Goal: Information Seeking & Learning: Learn about a topic

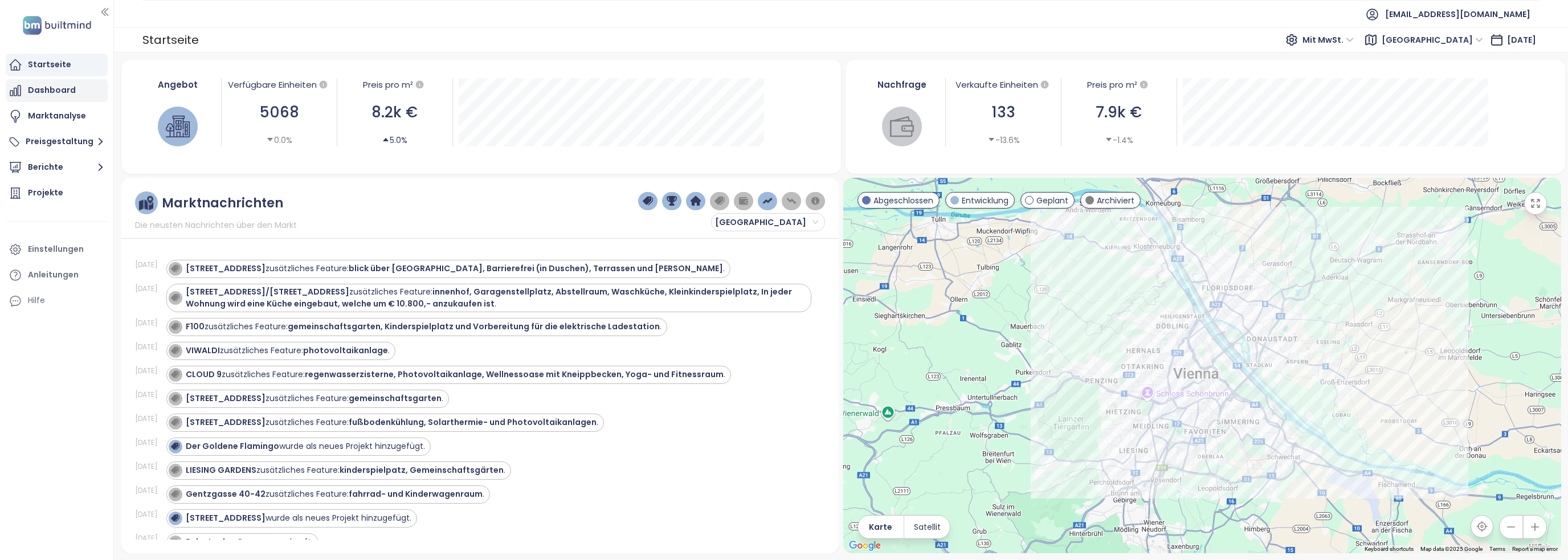
click at [33, 79] on div "Dashboard" at bounding box center [56, 91] width 102 height 23
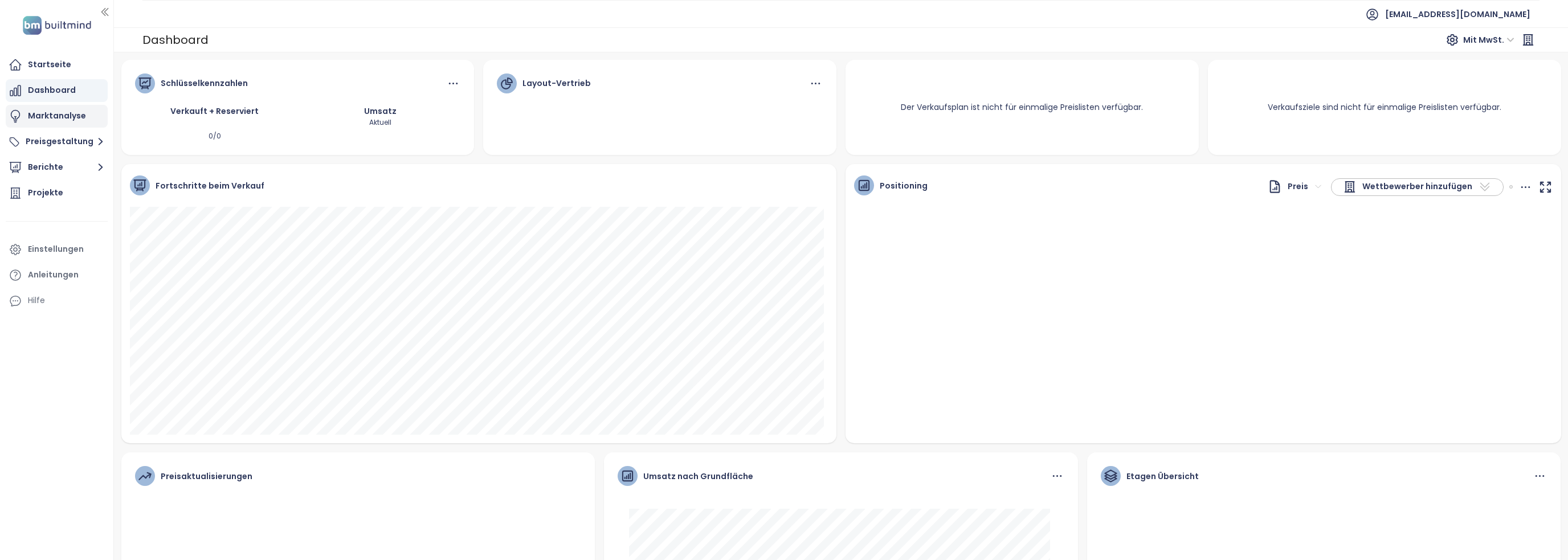
click at [53, 113] on div "Marktanalyse" at bounding box center [57, 115] width 58 height 14
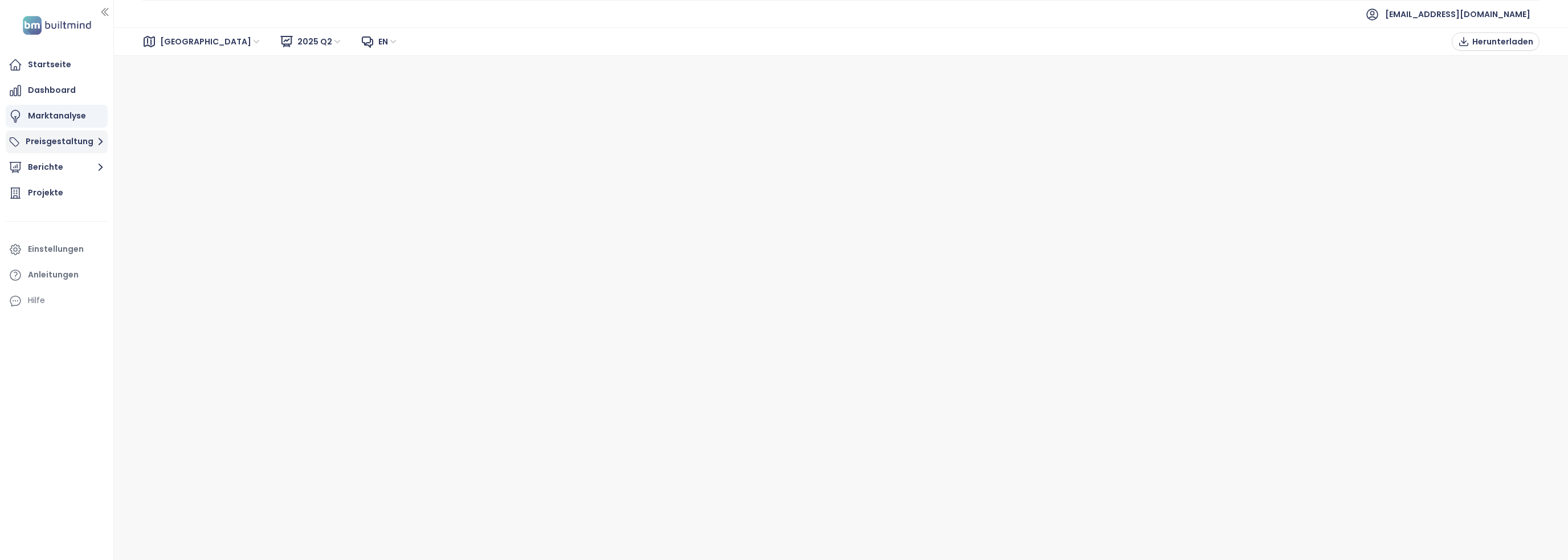
click at [39, 140] on button "Preisgestaltung" at bounding box center [56, 142] width 102 height 23
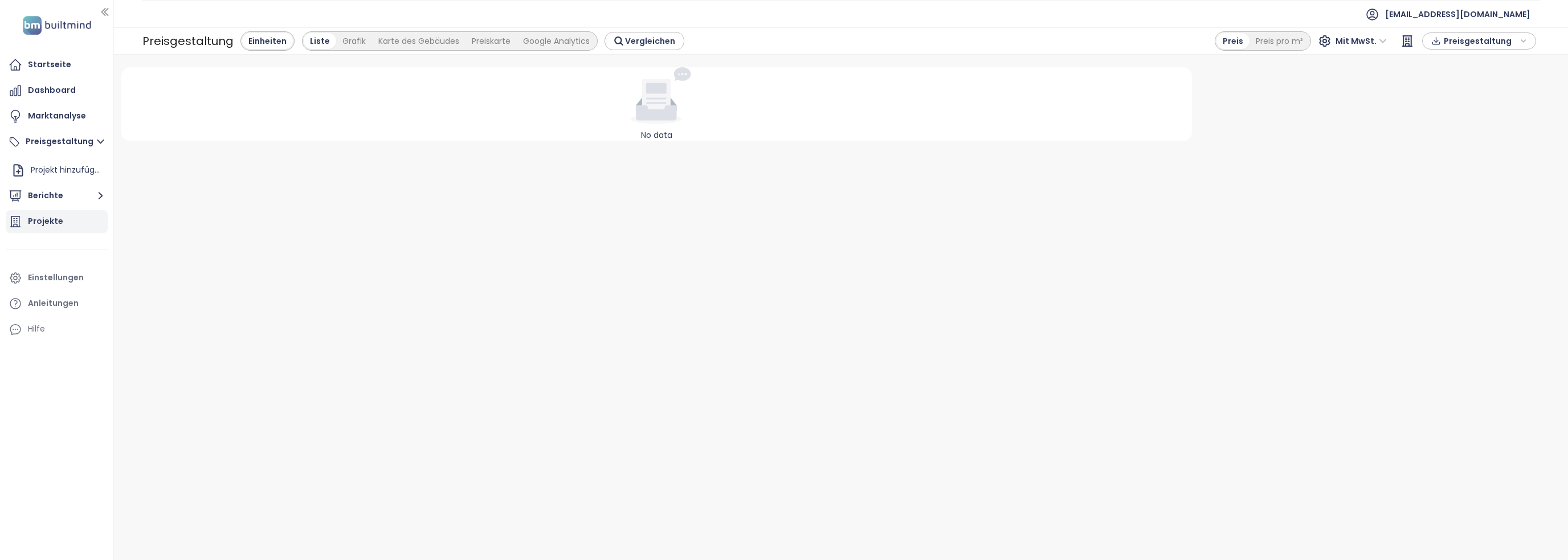
click at [66, 221] on div "Projekte" at bounding box center [56, 221] width 102 height 23
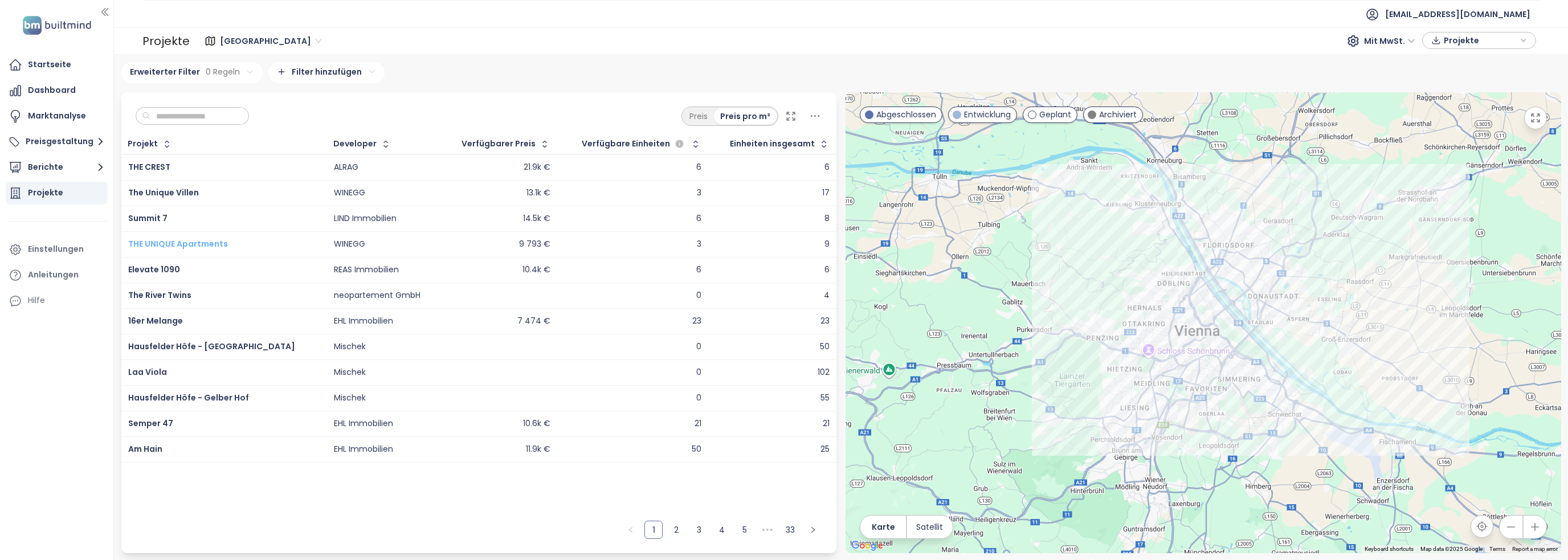
click at [221, 245] on span "THE UNIQUE Apartments" at bounding box center [178, 243] width 100 height 11
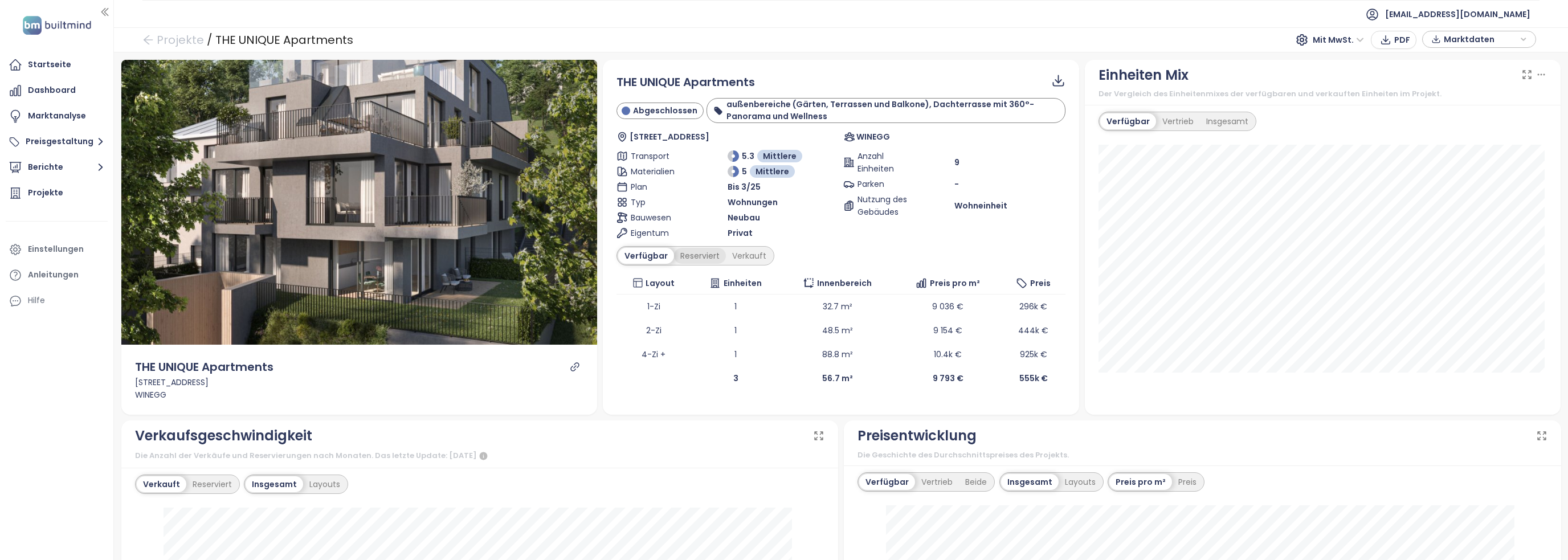
click at [685, 255] on div "Reserviert" at bounding box center [700, 255] width 52 height 16
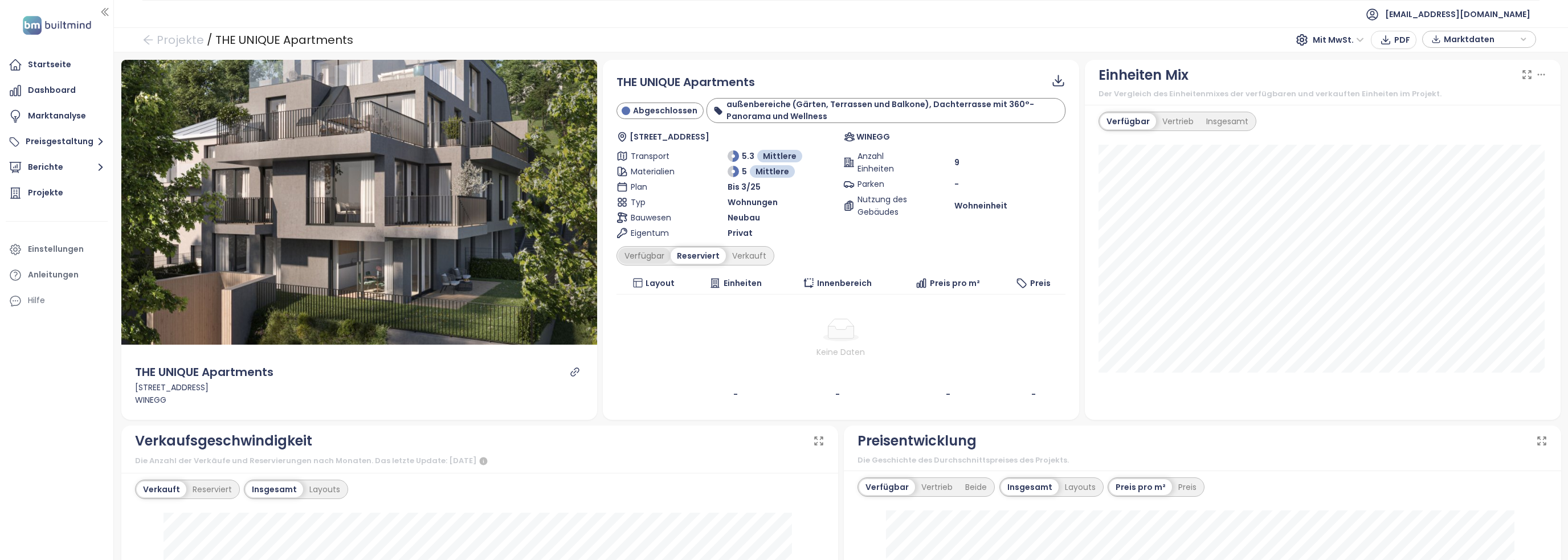
click at [647, 255] on div "Verfügbar" at bounding box center [644, 255] width 53 height 16
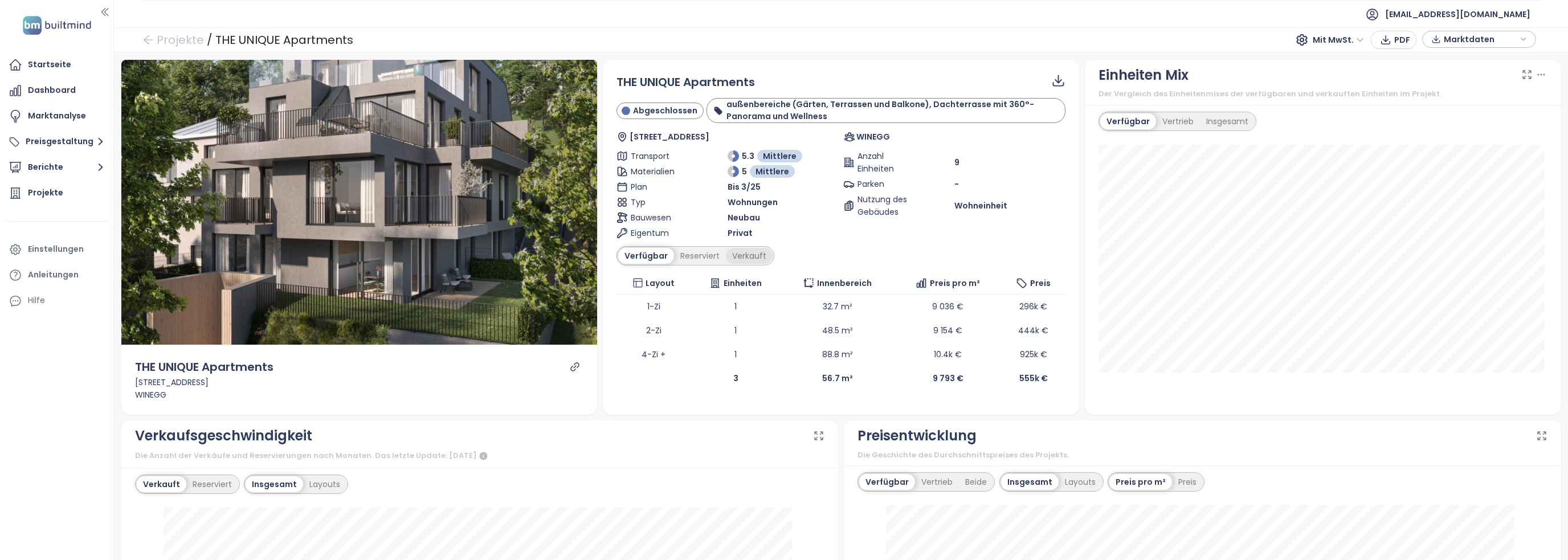
click at [730, 253] on div "Verkauft" at bounding box center [749, 255] width 47 height 16
click at [640, 254] on div "Verfügbar" at bounding box center [644, 255] width 53 height 16
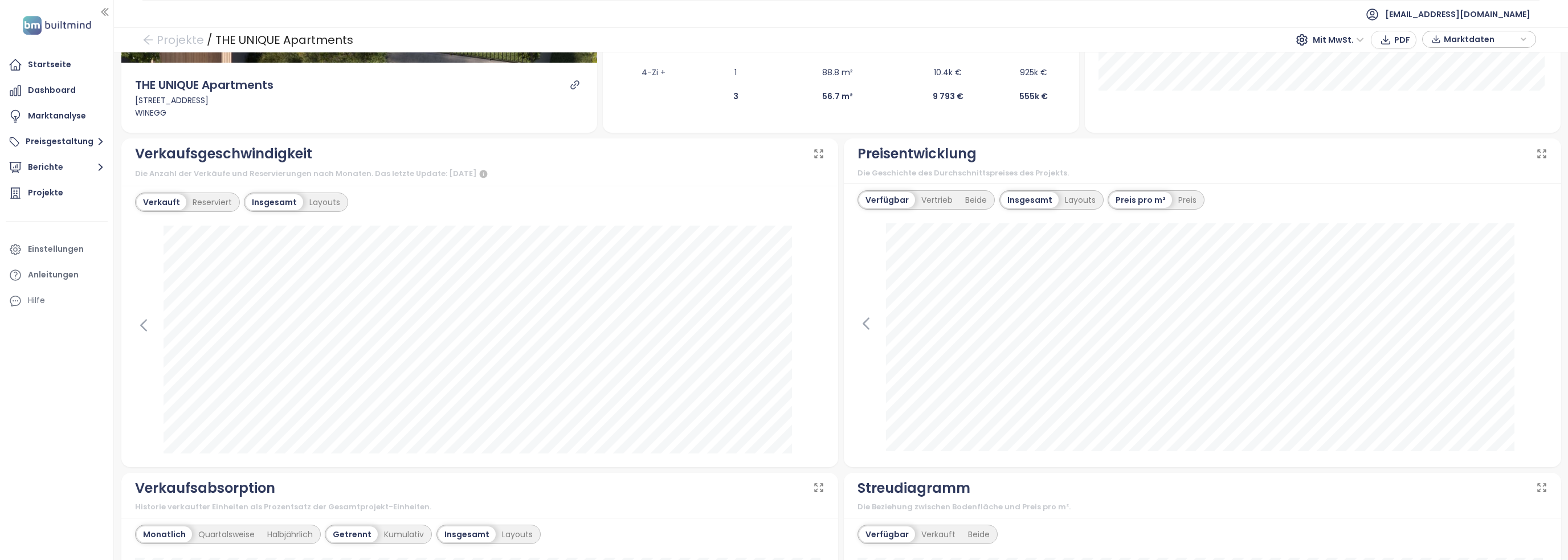
scroll to position [284, 0]
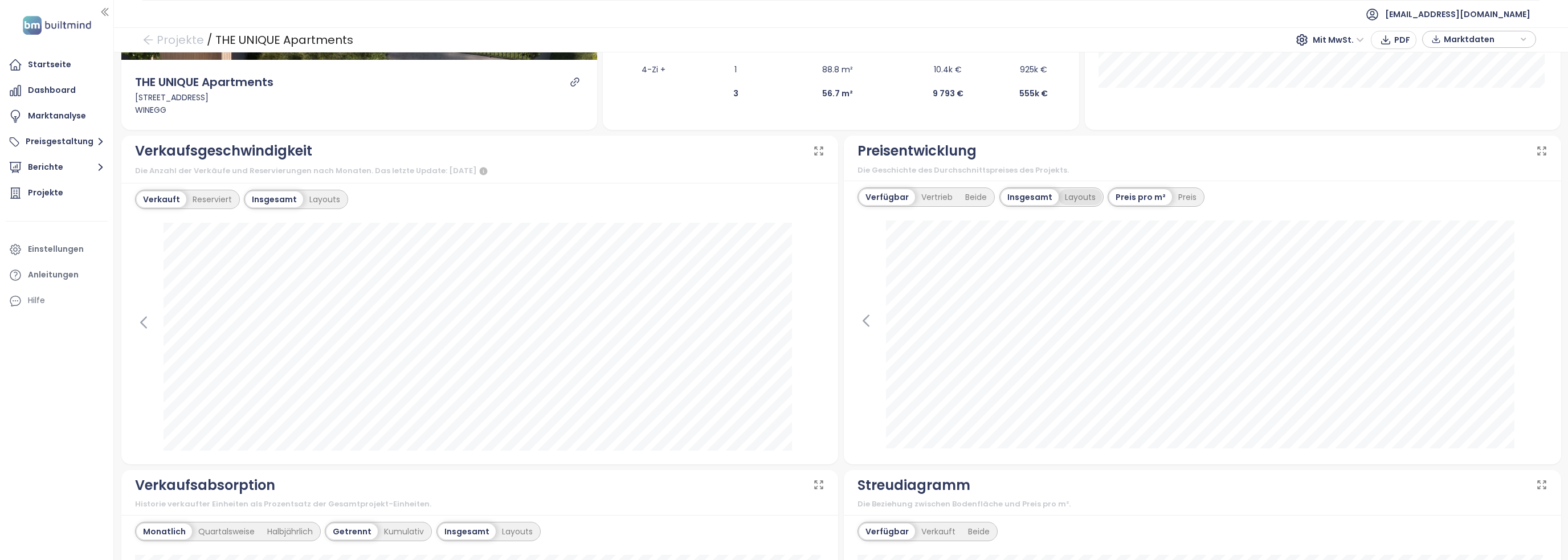
click at [1063, 201] on div "Layouts" at bounding box center [1080, 196] width 43 height 16
click at [994, 199] on div "Insgesamt" at bounding box center [994, 196] width 55 height 16
click at [934, 199] on div "Vertrieb" at bounding box center [936, 196] width 44 height 16
click at [972, 196] on div "Beide" at bounding box center [976, 196] width 34 height 16
click at [881, 201] on div "Verfügbar" at bounding box center [885, 196] width 53 height 16
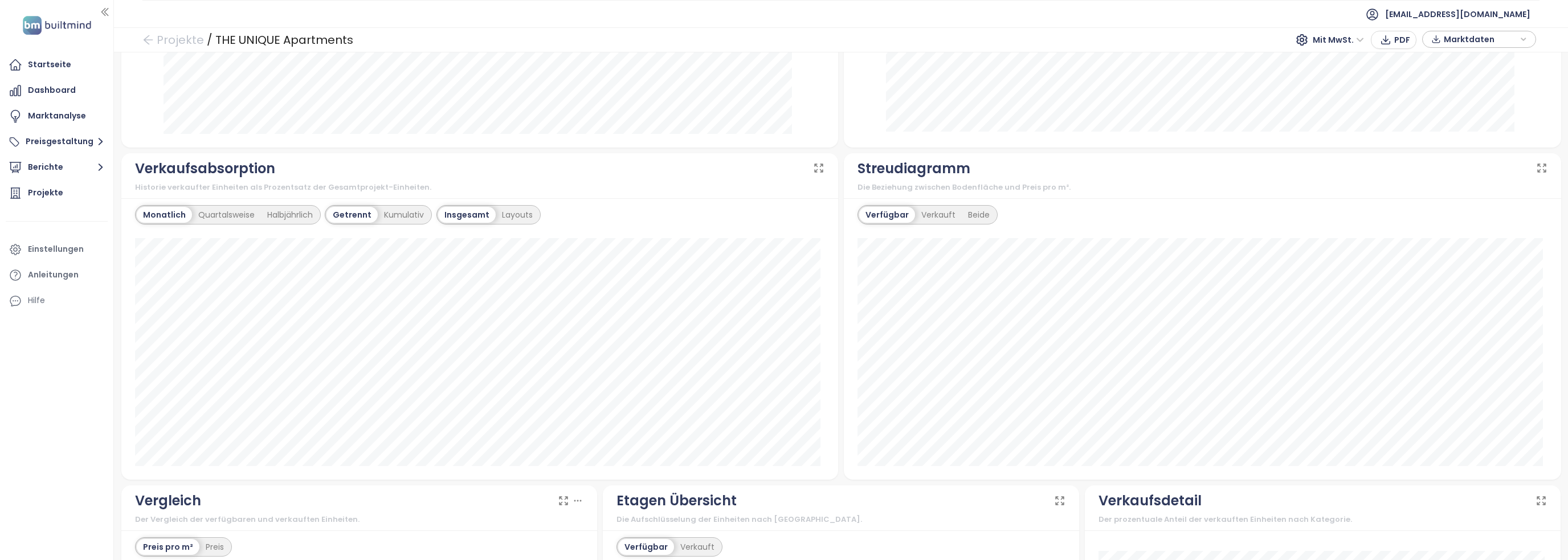
scroll to position [626, 0]
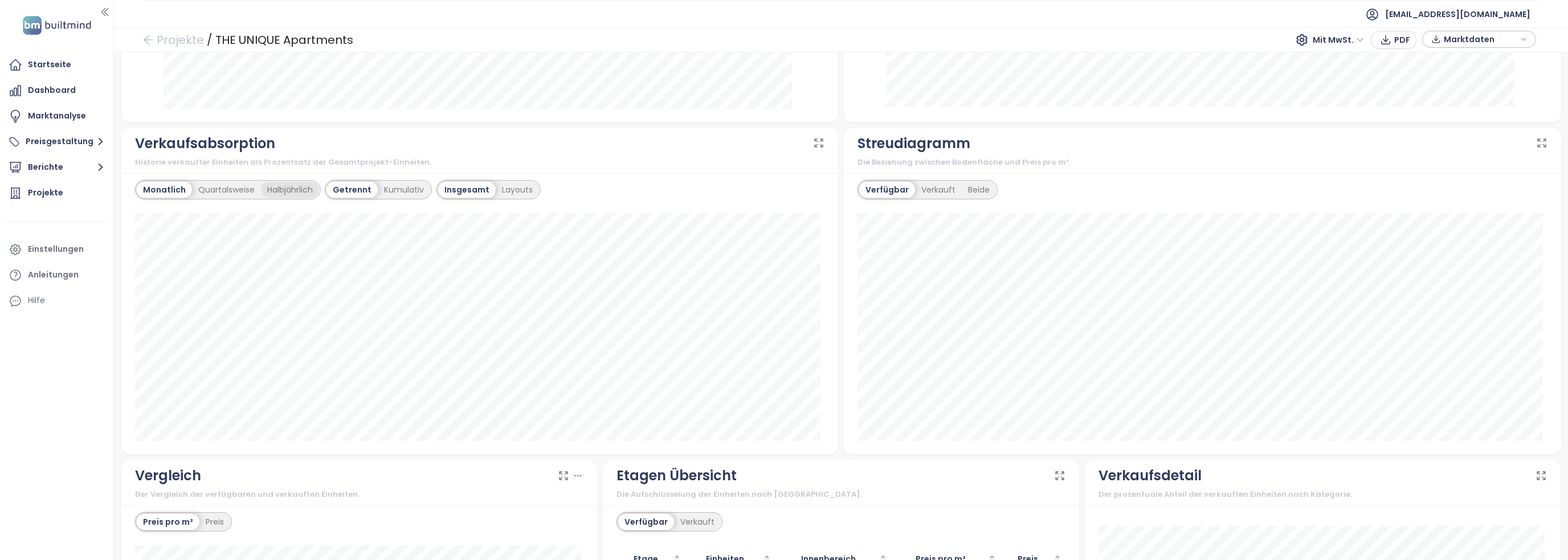
click at [277, 186] on div "Halbjährlich" at bounding box center [290, 189] width 58 height 16
click at [155, 189] on div "Monatlich" at bounding box center [163, 189] width 52 height 16
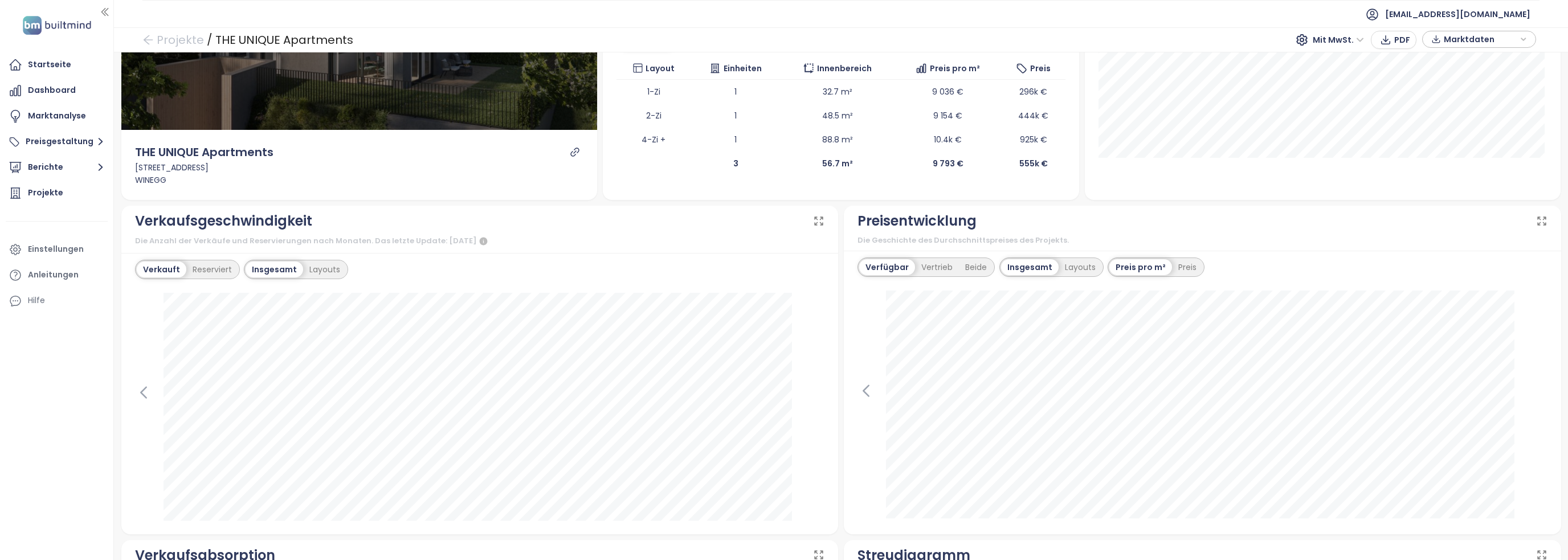
scroll to position [62, 0]
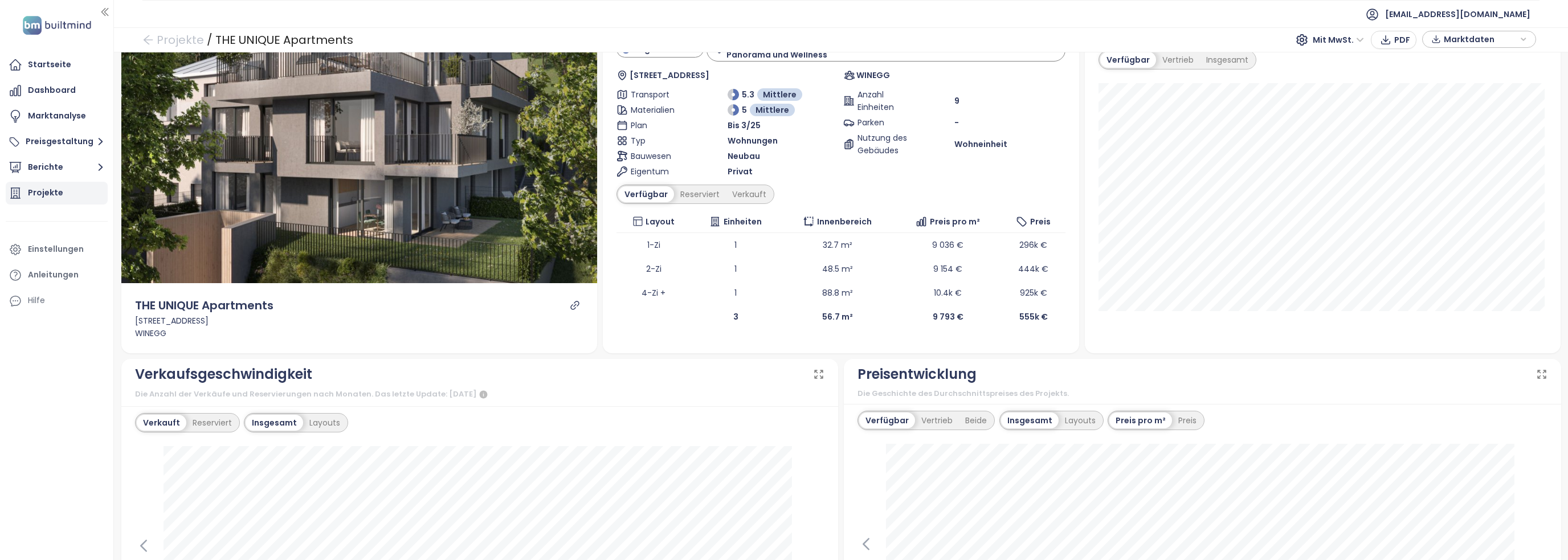
click at [53, 184] on div "Projekte" at bounding box center [56, 193] width 102 height 23
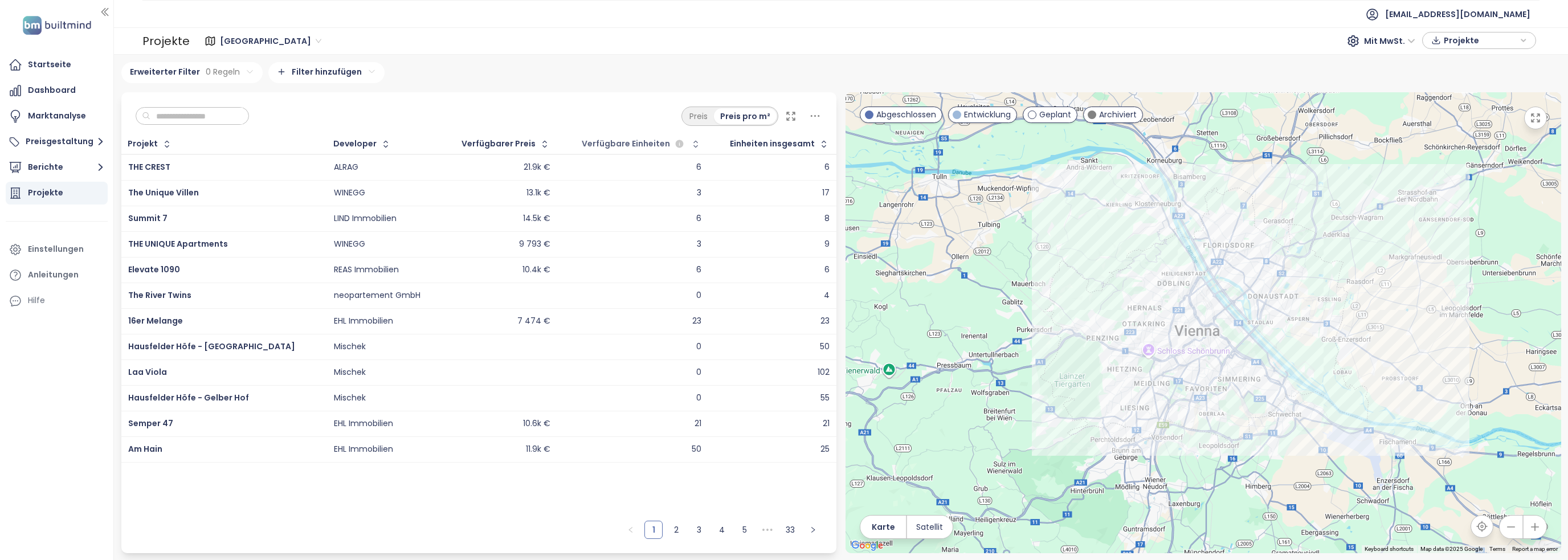
click at [618, 141] on span "Verfügbare Einheiten" at bounding box center [626, 144] width 88 height 7
click at [690, 147] on icon "button" at bounding box center [695, 143] width 11 height 11
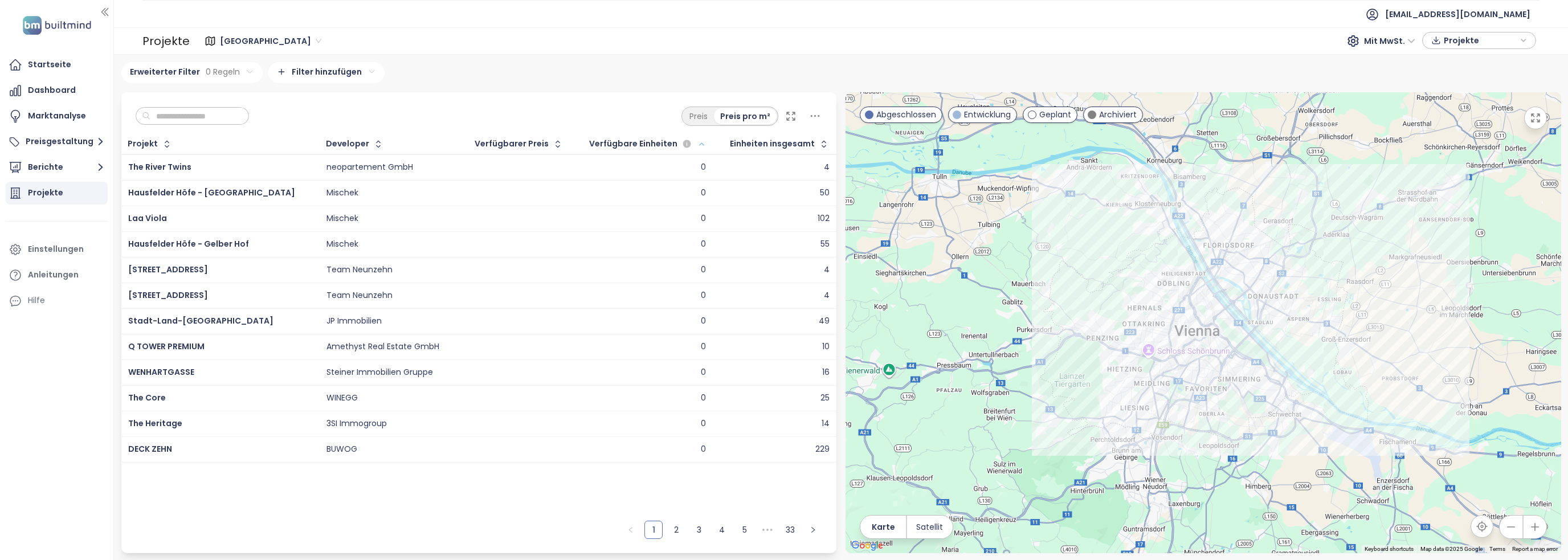
click at [697, 143] on icon "button" at bounding box center [701, 144] width 8 height 13
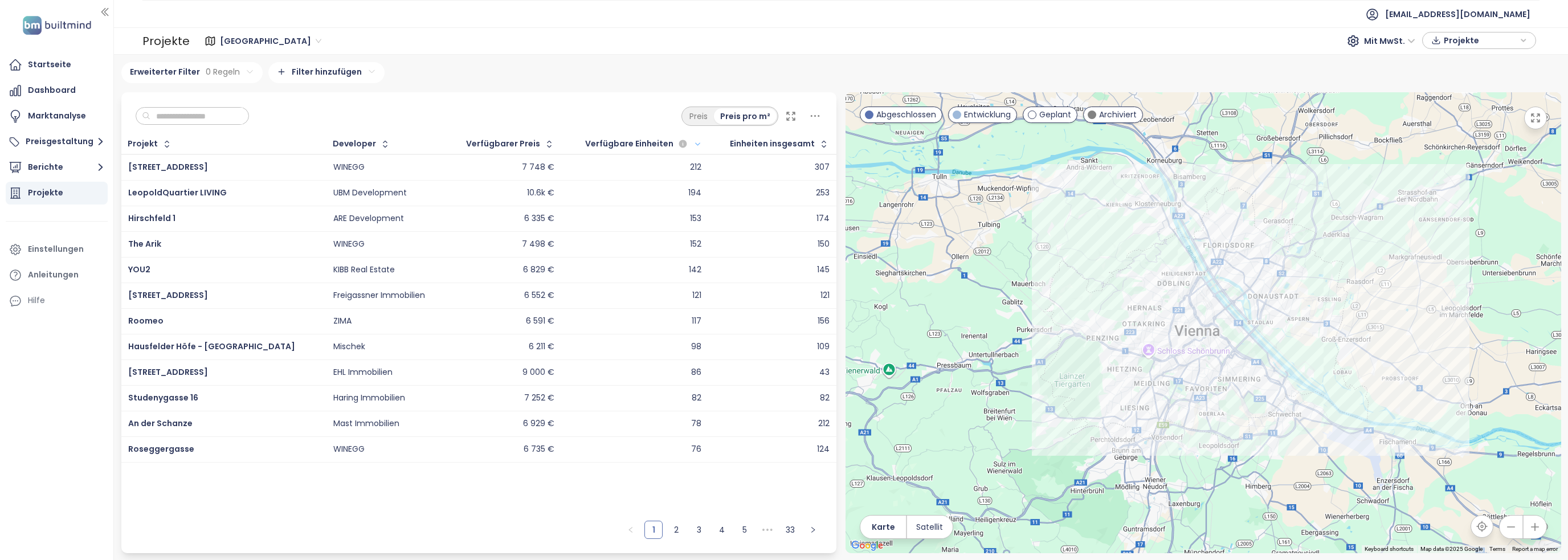
click at [418, 193] on td "UBM Development" at bounding box center [386, 192] width 120 height 25
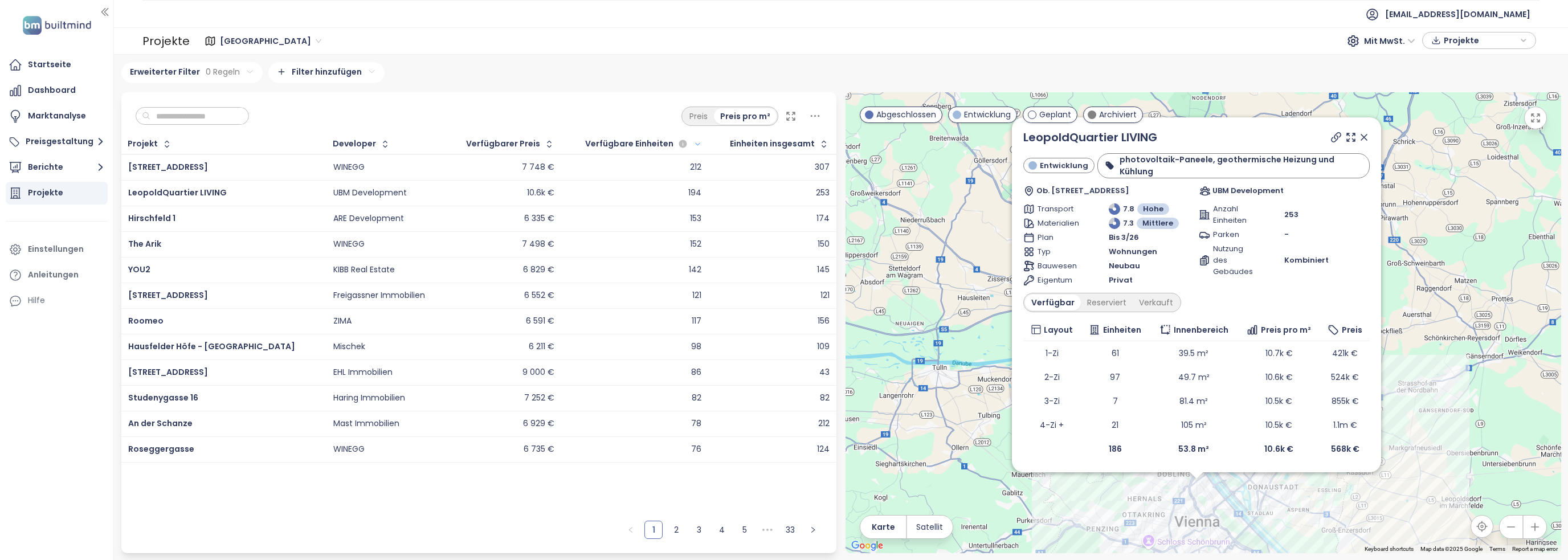
click at [1363, 140] on icon at bounding box center [1364, 137] width 6 height 6
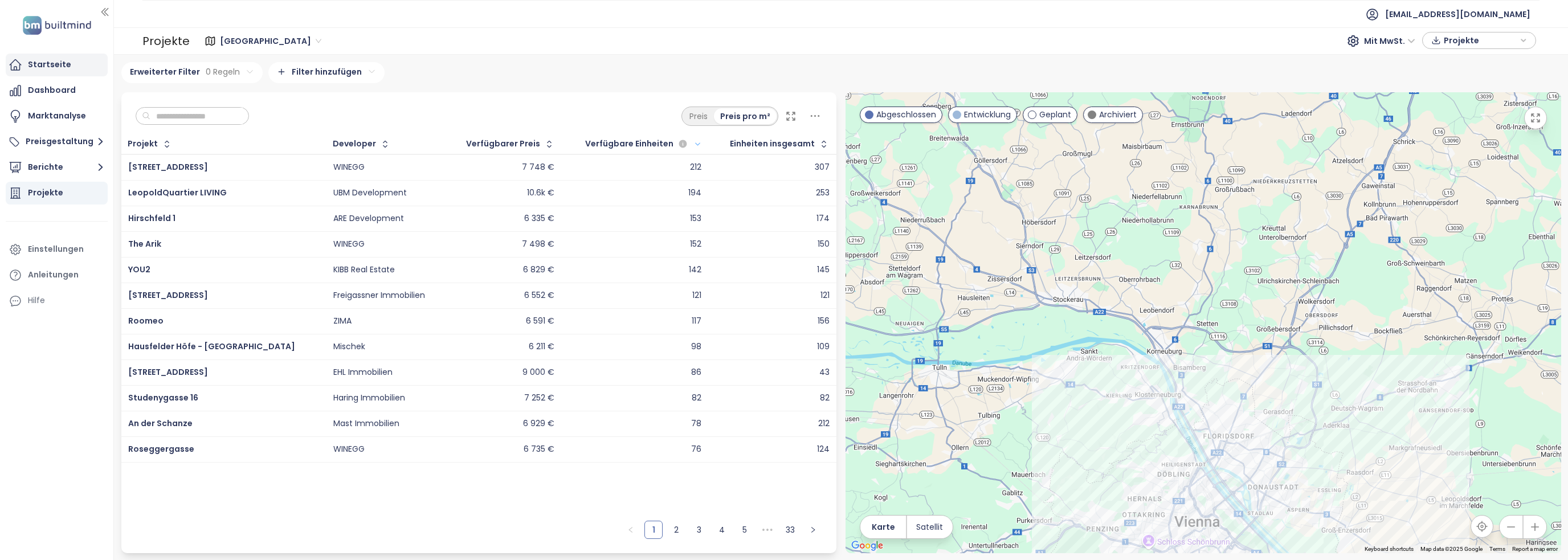
click at [31, 65] on div "Startseite" at bounding box center [50, 64] width 43 height 14
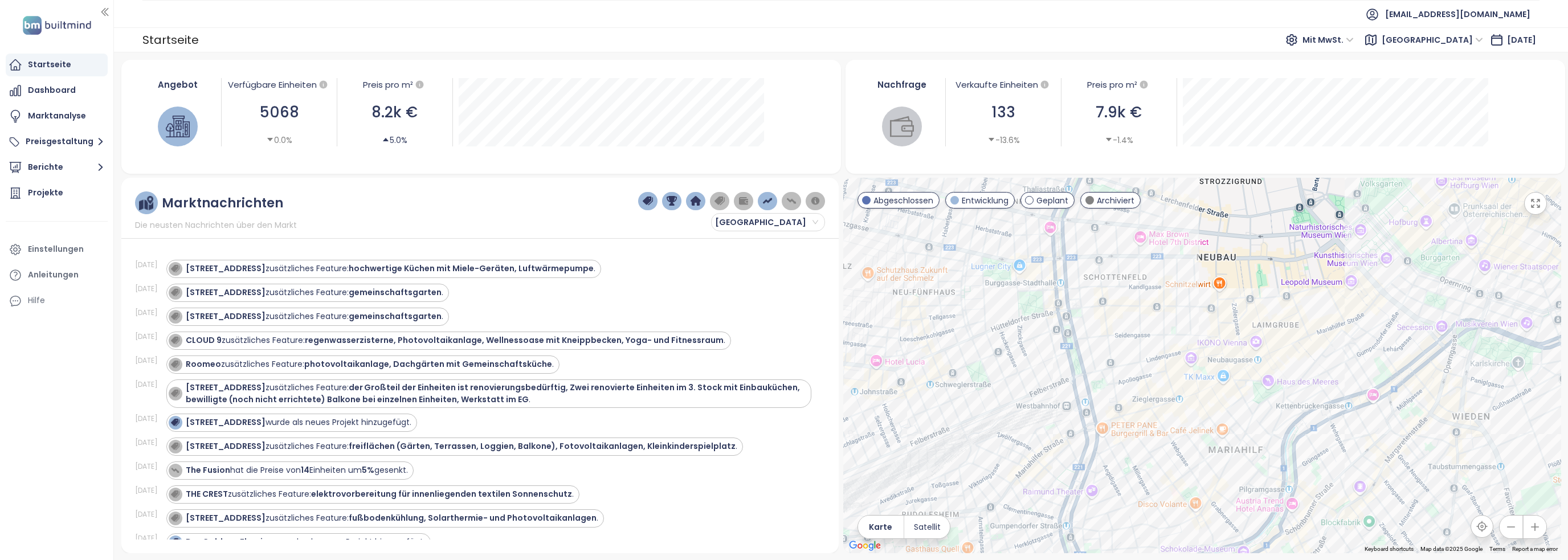
drag, startPoint x: 1126, startPoint y: 455, endPoint x: 985, endPoint y: 447, distance: 141.2
click at [982, 447] on div at bounding box center [1202, 365] width 718 height 375
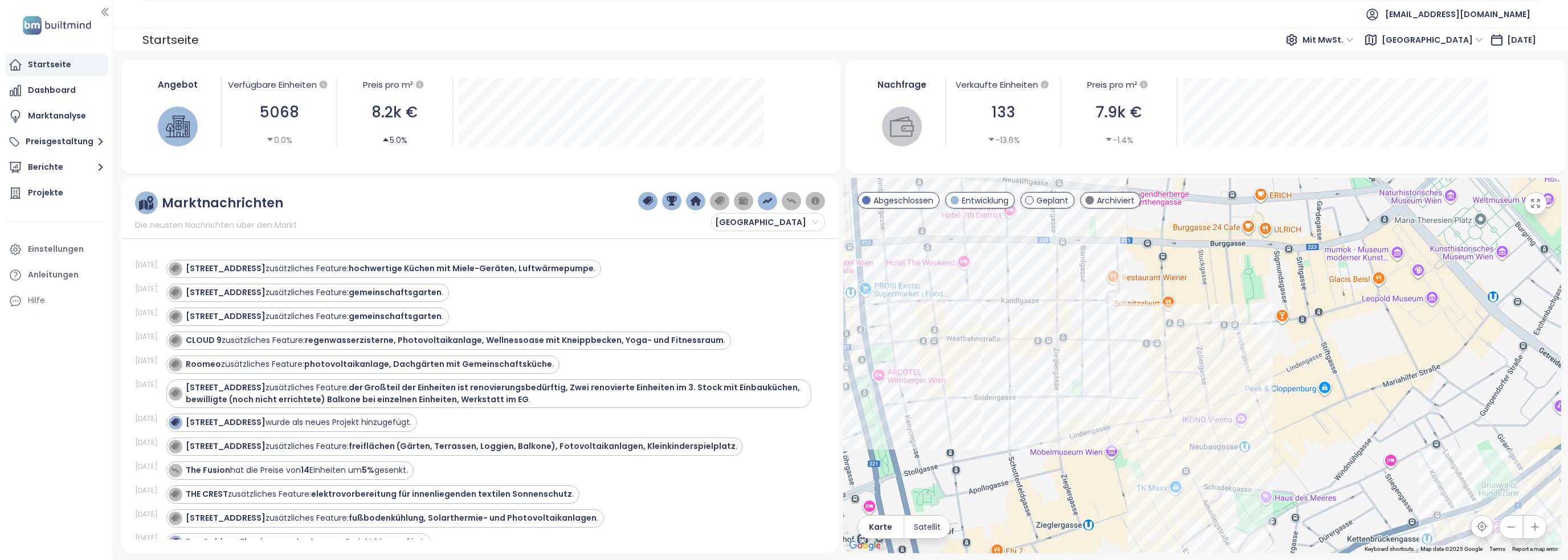
click at [1143, 423] on div at bounding box center [1202, 365] width 718 height 375
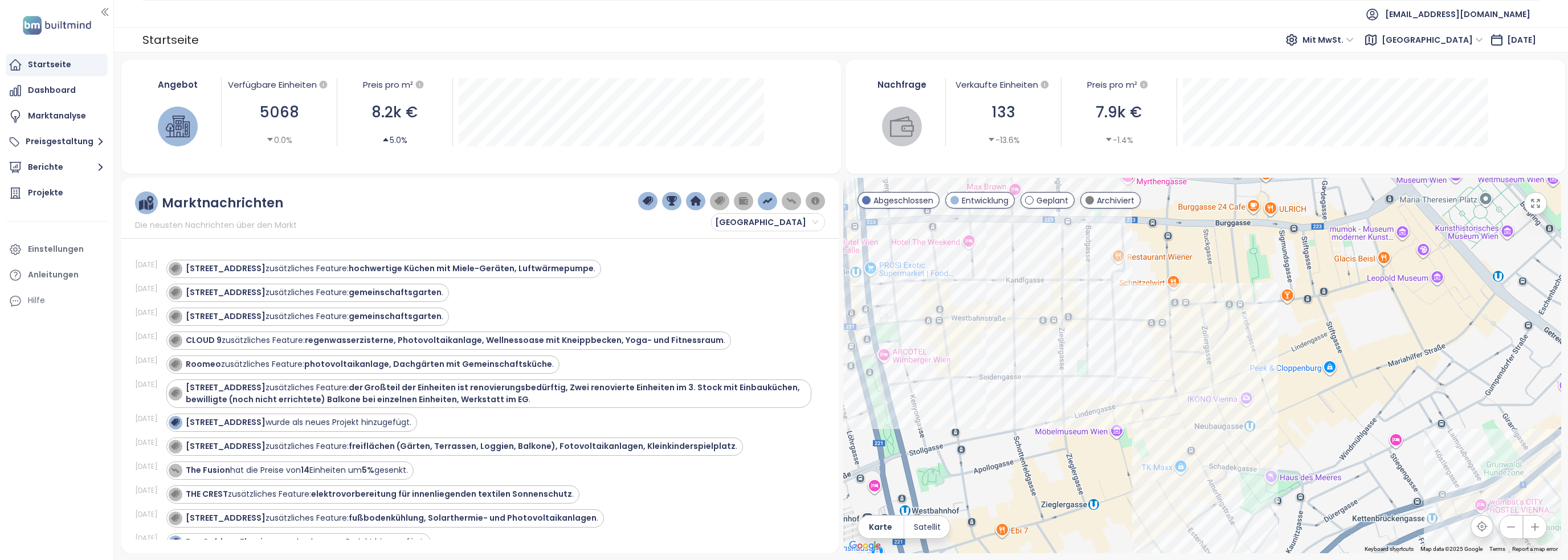
drag, startPoint x: 1129, startPoint y: 420, endPoint x: 1135, endPoint y: 399, distance: 21.8
click at [1135, 399] on div at bounding box center [1202, 365] width 718 height 375
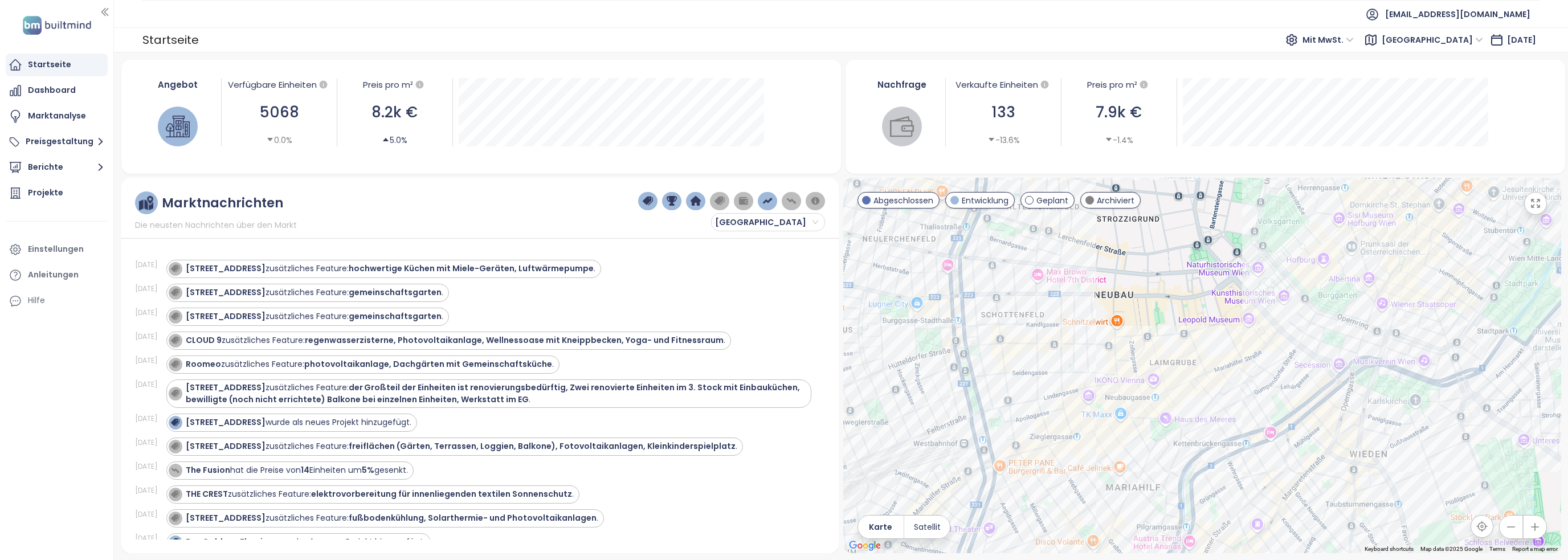
drag, startPoint x: 1060, startPoint y: 406, endPoint x: 1082, endPoint y: 388, distance: 28.4
click at [1082, 388] on div at bounding box center [1202, 365] width 718 height 375
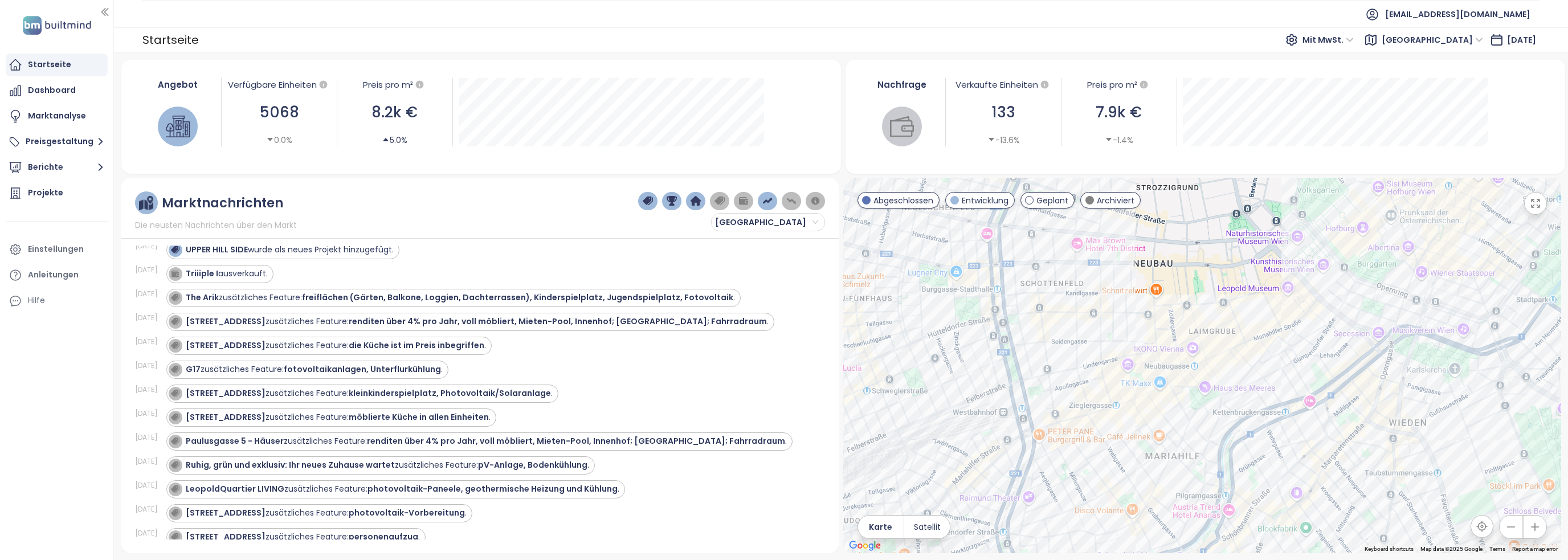
scroll to position [797, 0]
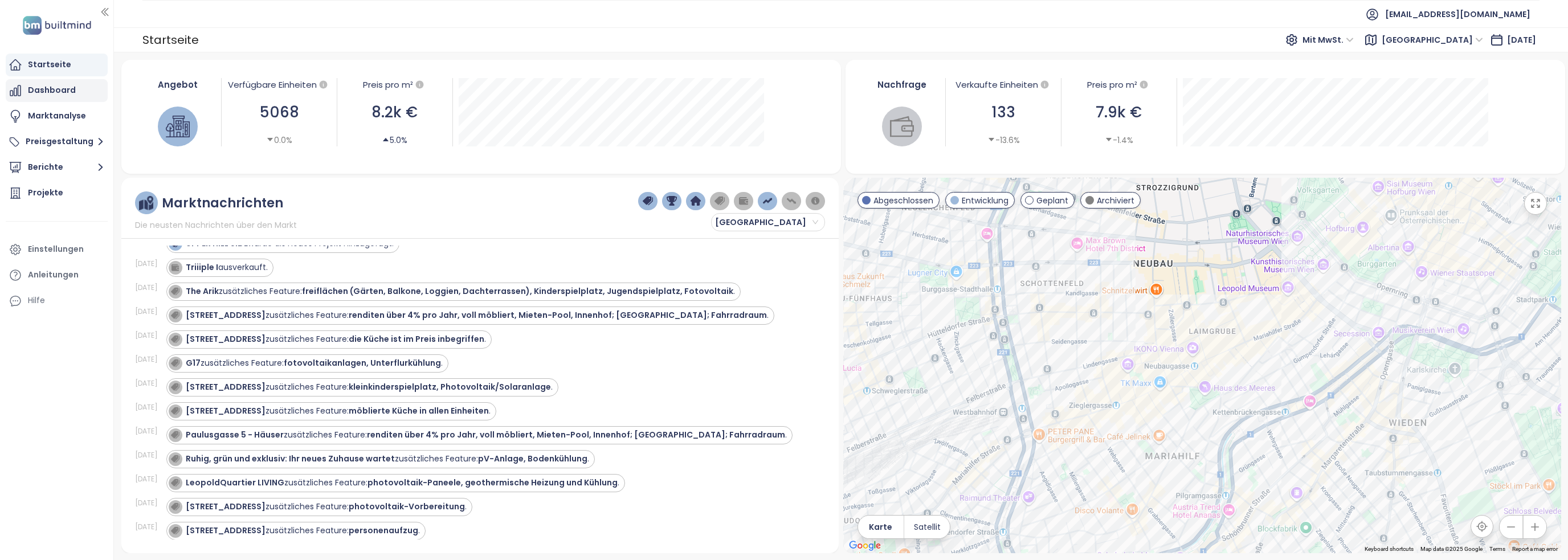
click at [57, 101] on div "Dashboard" at bounding box center [56, 91] width 102 height 23
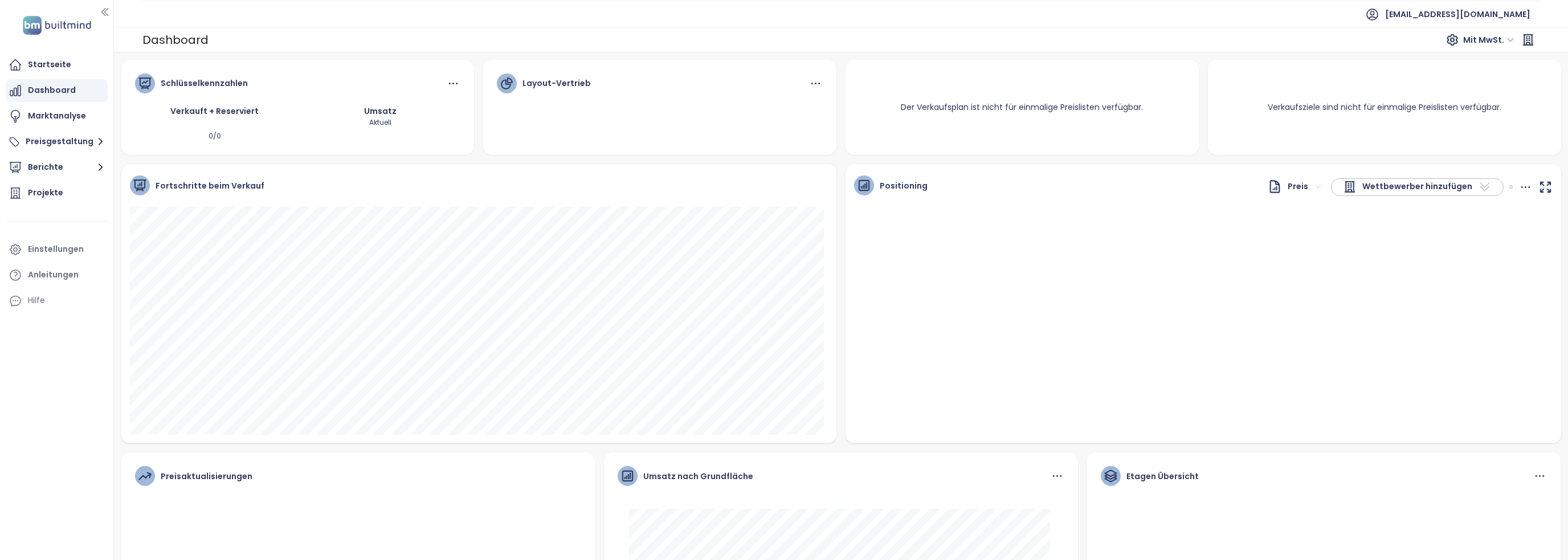
click at [1387, 188] on span "Wettbewerber hinzufügen" at bounding box center [1417, 186] width 110 height 13
click at [1387, 180] on span "Wettbewerber hinzufügen" at bounding box center [1417, 186] width 110 height 13
click at [1379, 211] on input "text" at bounding box center [1393, 206] width 92 height 17
drag, startPoint x: 1393, startPoint y: 206, endPoint x: 1291, endPoint y: 210, distance: 102.1
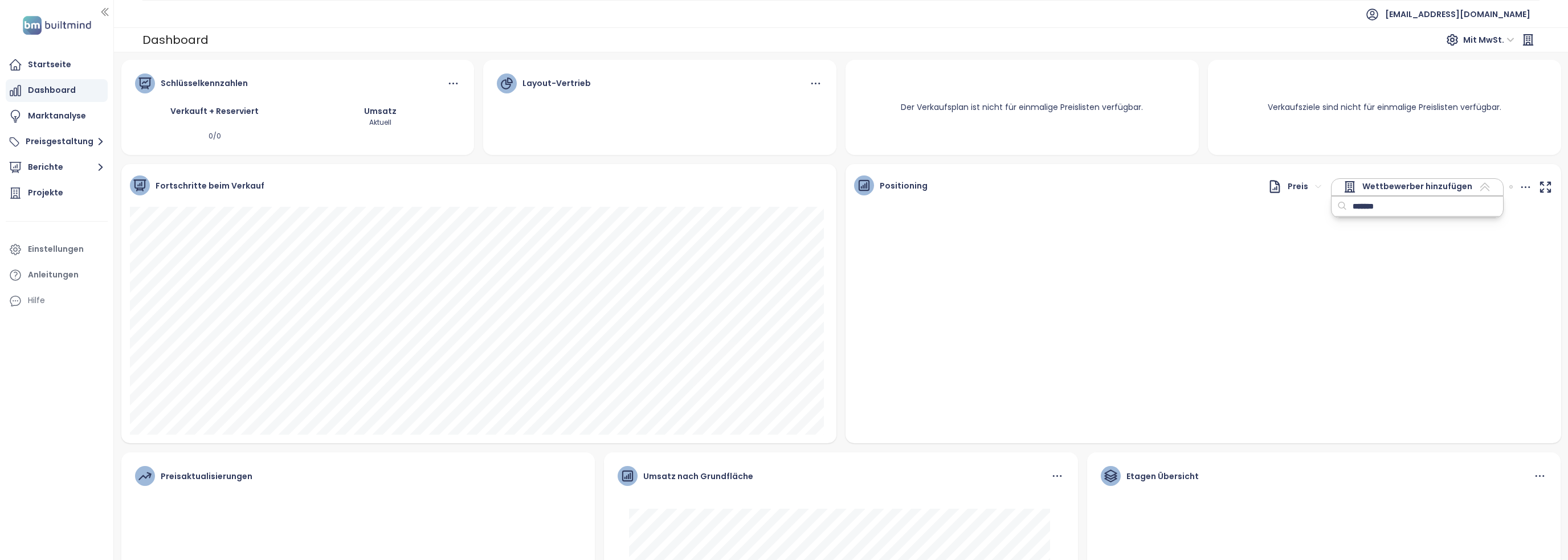
click at [1298, 210] on div "Positioning Preis ******* Wettbewerber hinzufügen" at bounding box center [1203, 304] width 716 height 279
type input "**"
click at [1337, 206] on icon at bounding box center [1342, 206] width 10 height 17
click at [1480, 186] on icon at bounding box center [1484, 186] width 10 height 8
click at [80, 123] on div "Marktanalyse" at bounding box center [57, 115] width 58 height 14
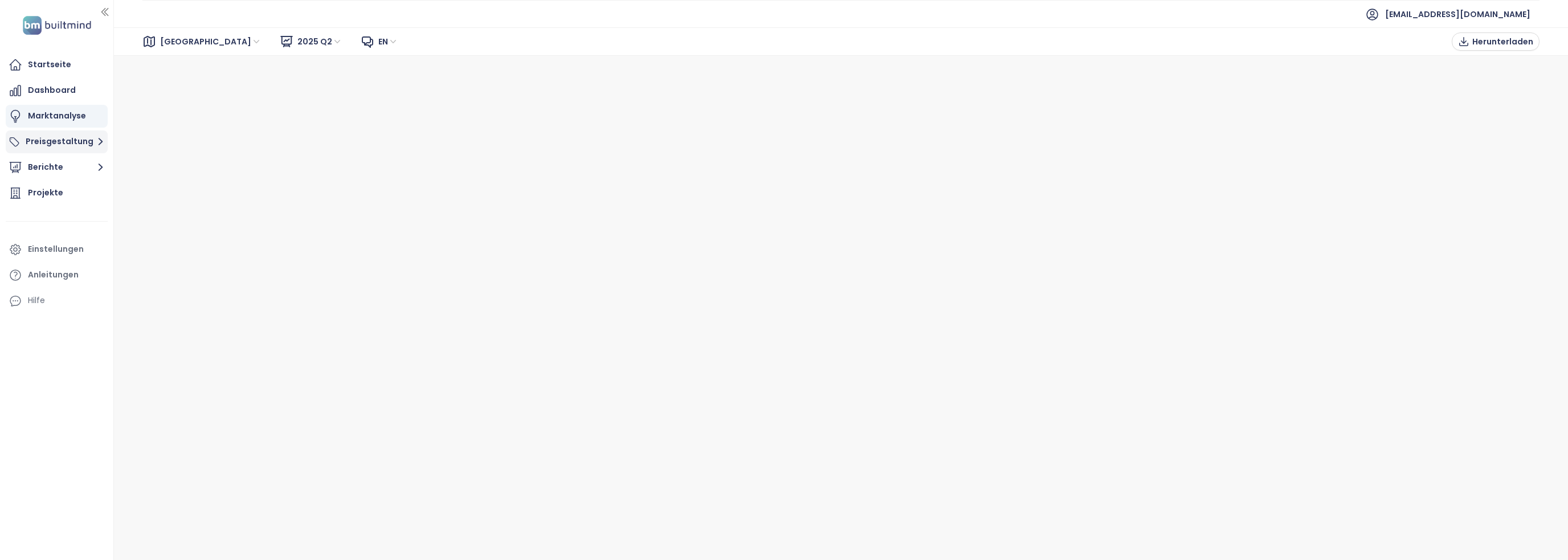
click at [73, 138] on button "Preisgestaltung" at bounding box center [56, 142] width 102 height 23
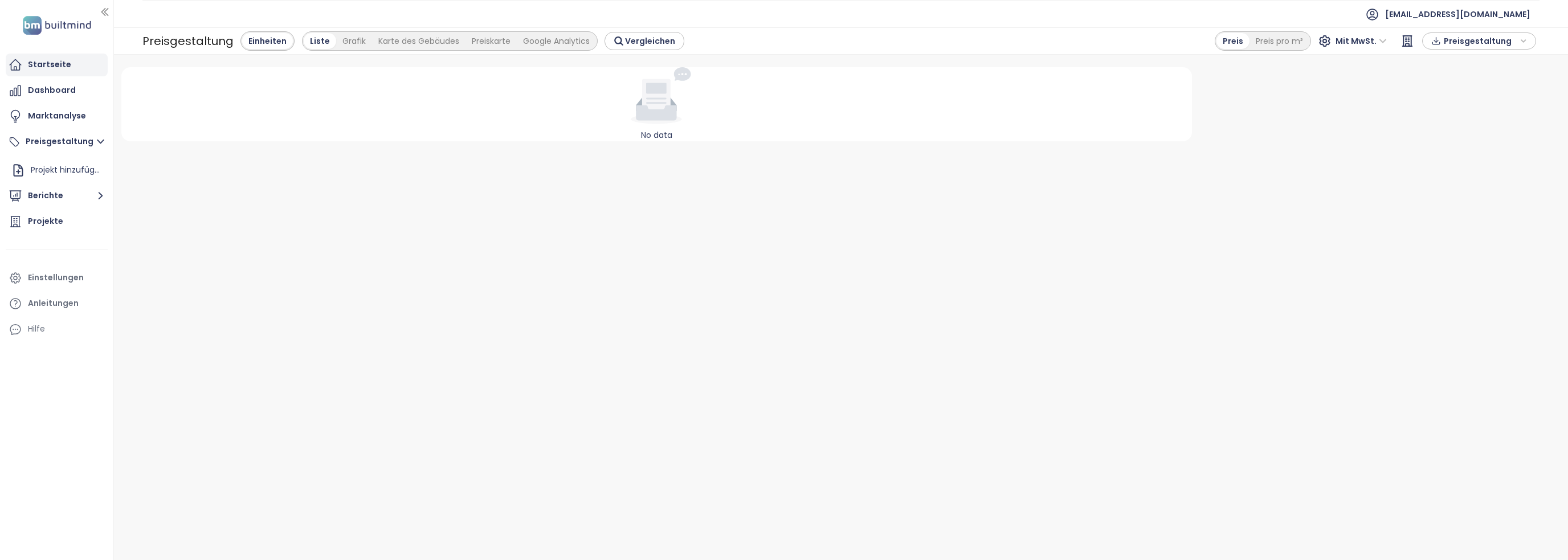
click at [53, 68] on div "Startseite" at bounding box center [50, 64] width 43 height 14
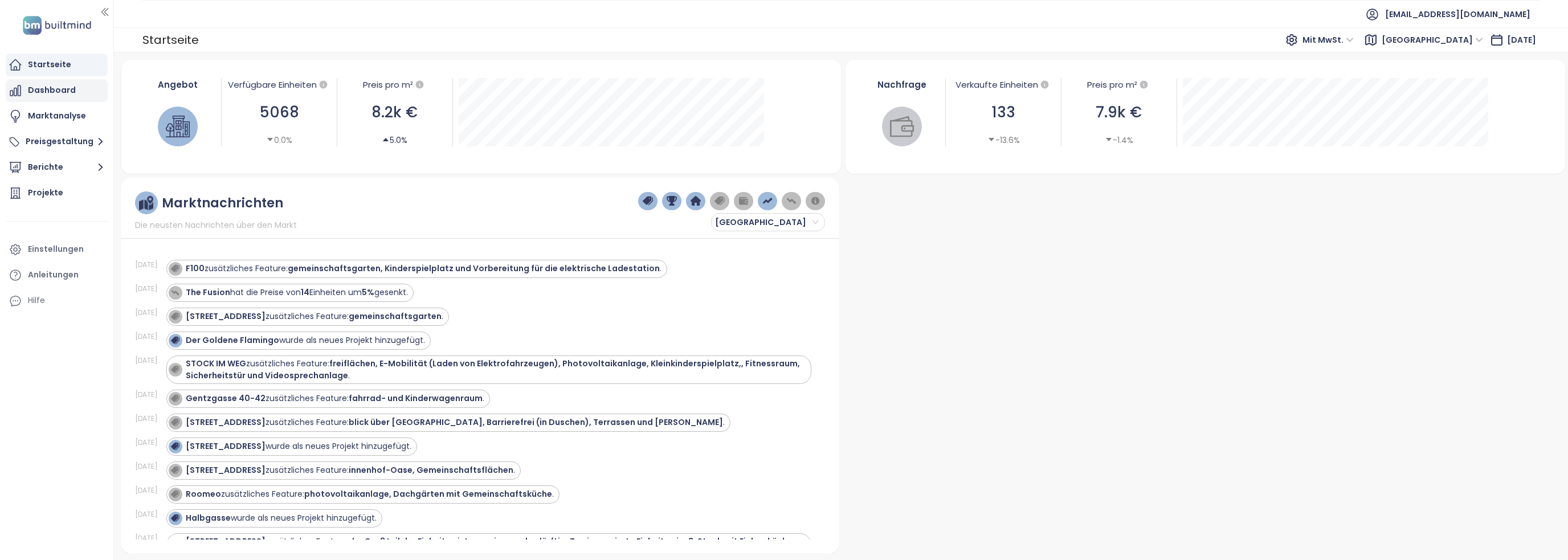
click at [53, 93] on div "Dashboard" at bounding box center [52, 90] width 48 height 14
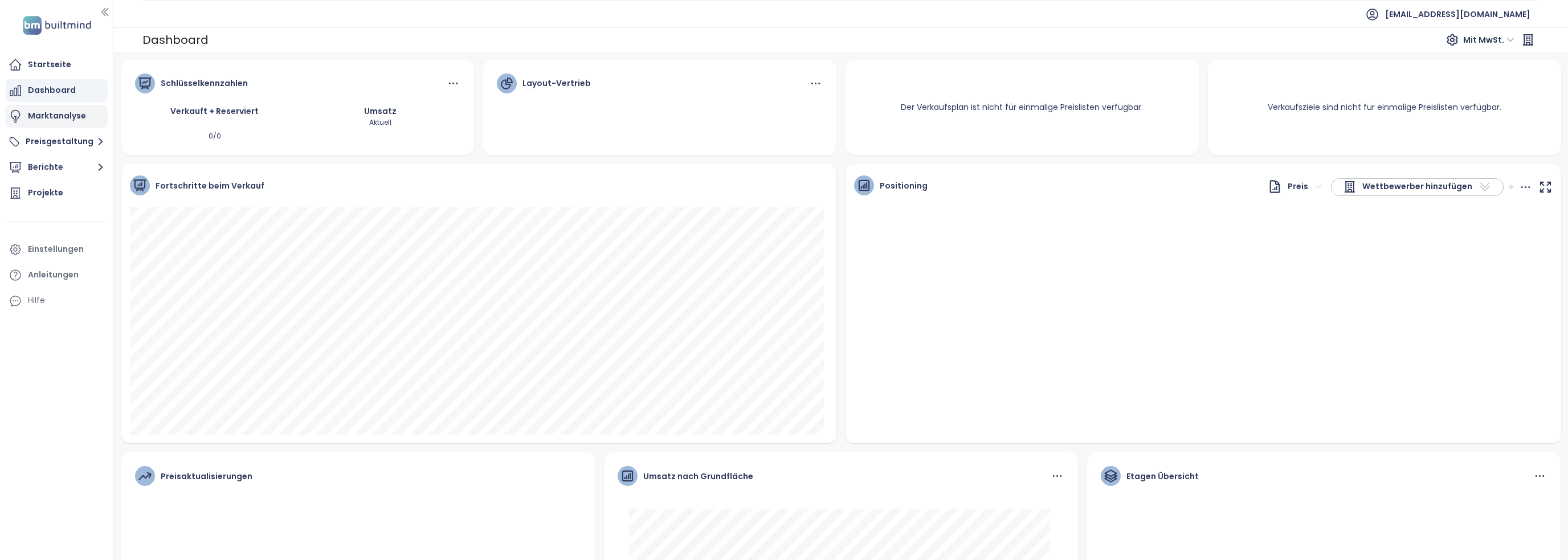
click at [50, 115] on div "Marktanalyse" at bounding box center [57, 115] width 58 height 14
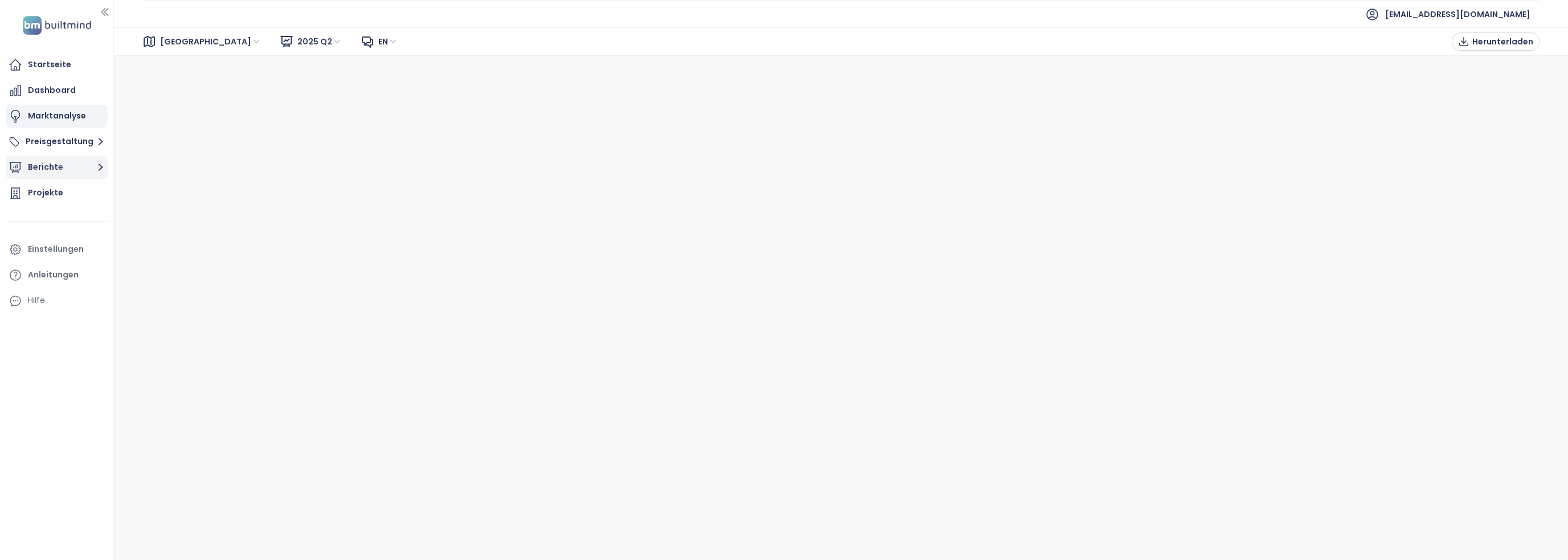
click at [53, 163] on button "Berichte" at bounding box center [56, 167] width 102 height 23
click at [62, 213] on div "[GEOGRAPHIC_DATA]" at bounding box center [69, 214] width 65 height 14
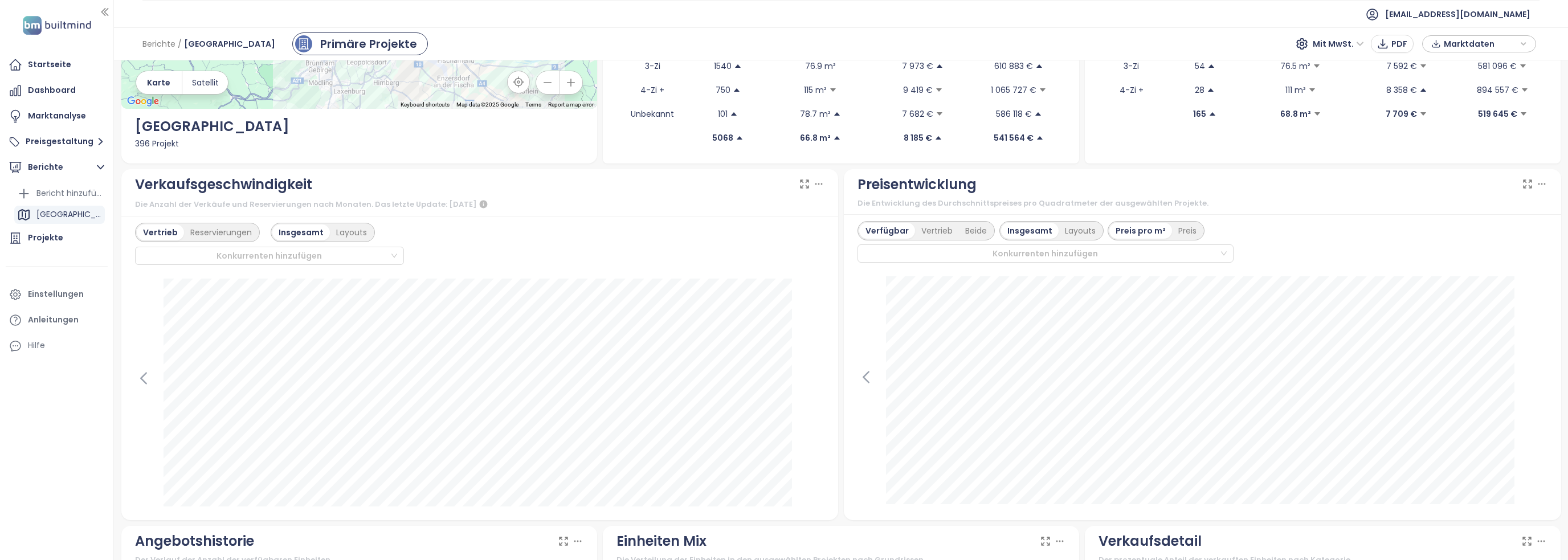
scroll to position [171, 0]
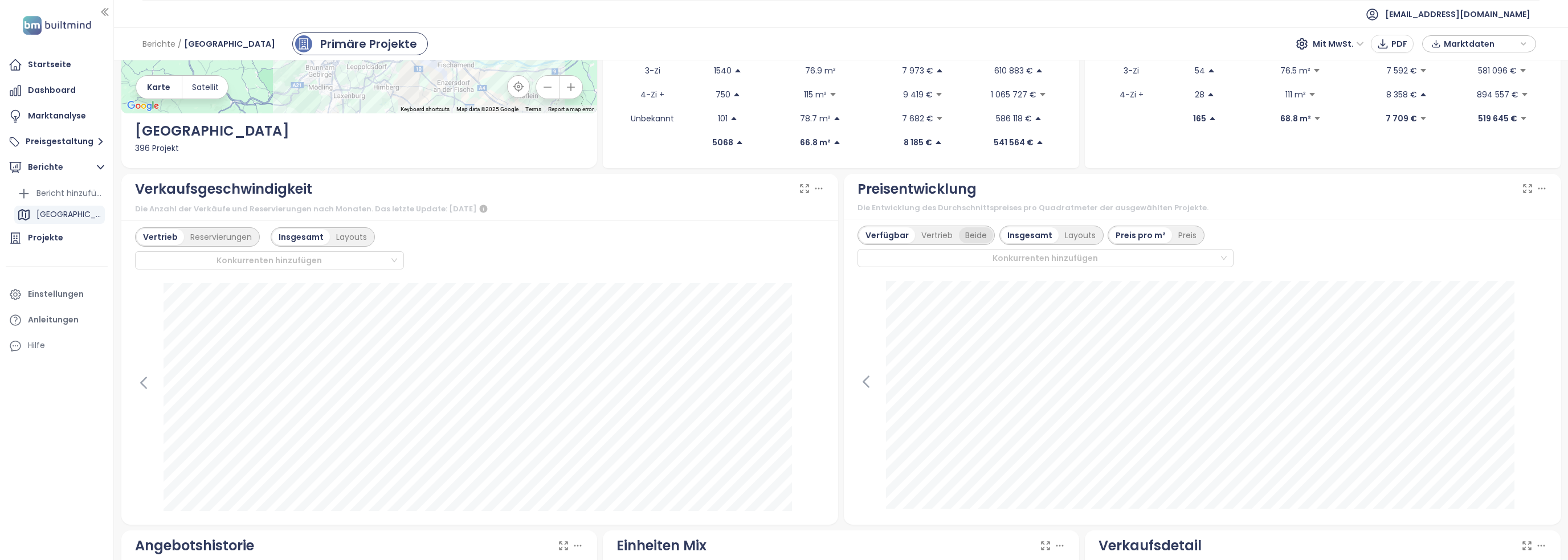
click at [963, 238] on div "Beide" at bounding box center [976, 235] width 34 height 16
click at [887, 235] on div "Verfügbar" at bounding box center [885, 235] width 53 height 16
click at [1536, 186] on icon at bounding box center [1541, 188] width 11 height 11
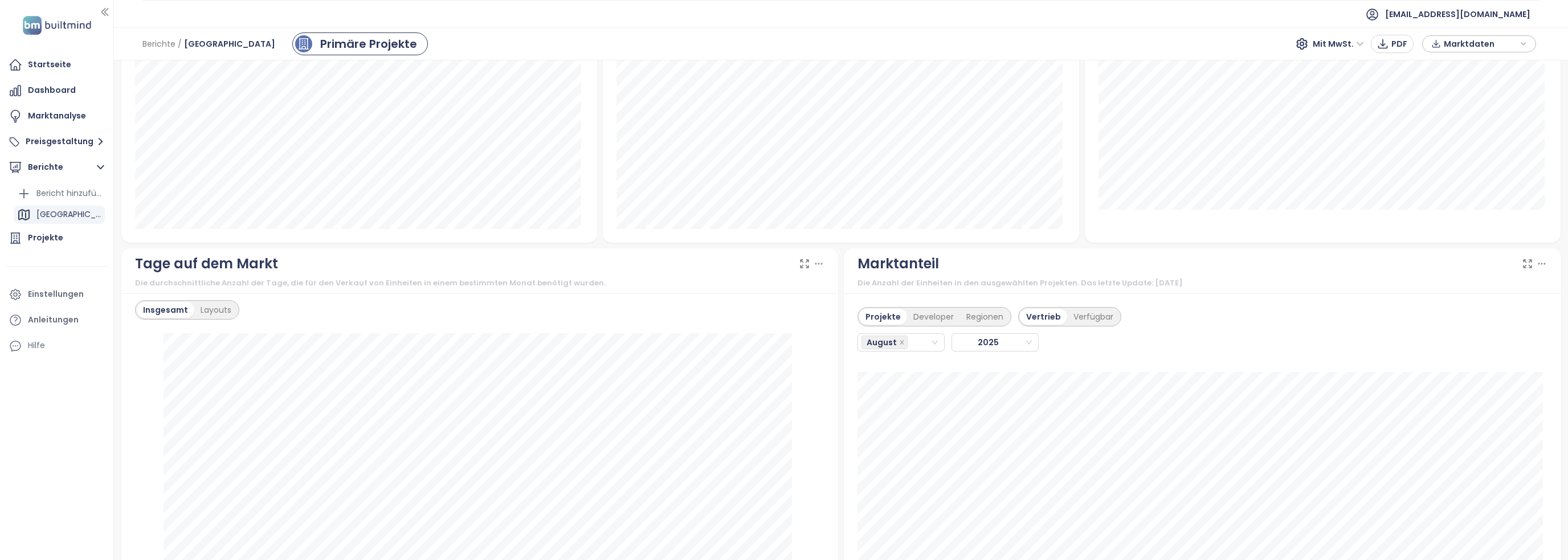
scroll to position [797, 0]
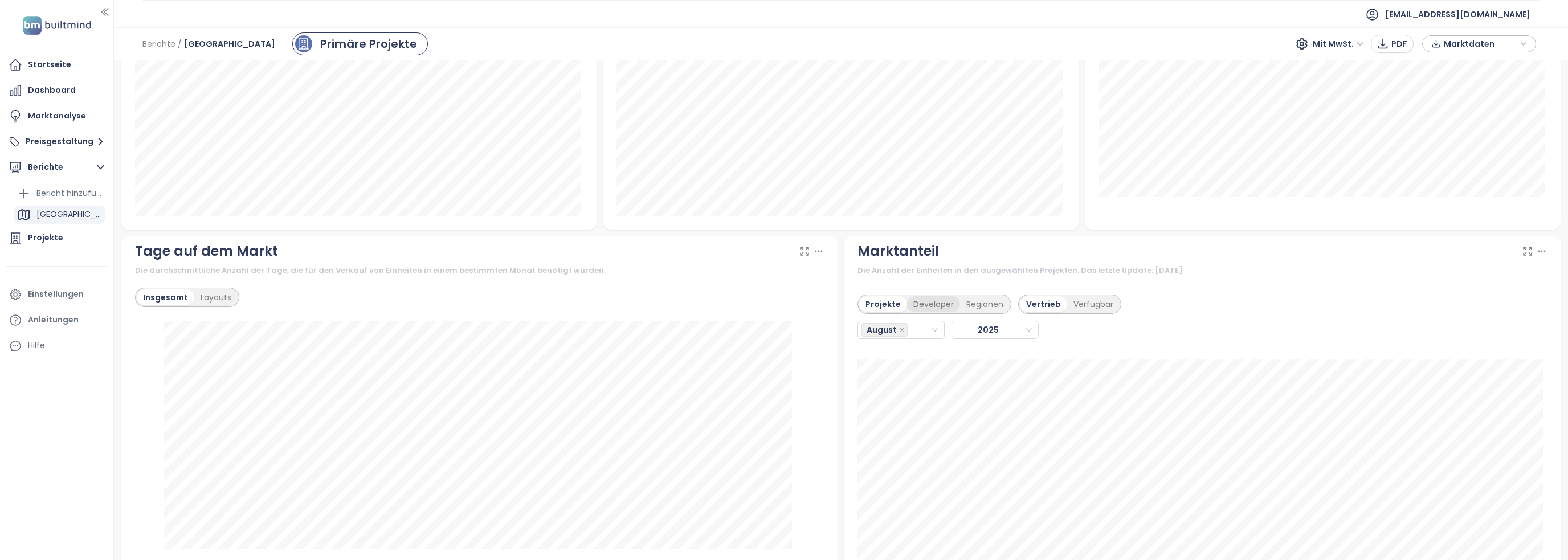
click at [927, 297] on div "Developer" at bounding box center [933, 304] width 53 height 16
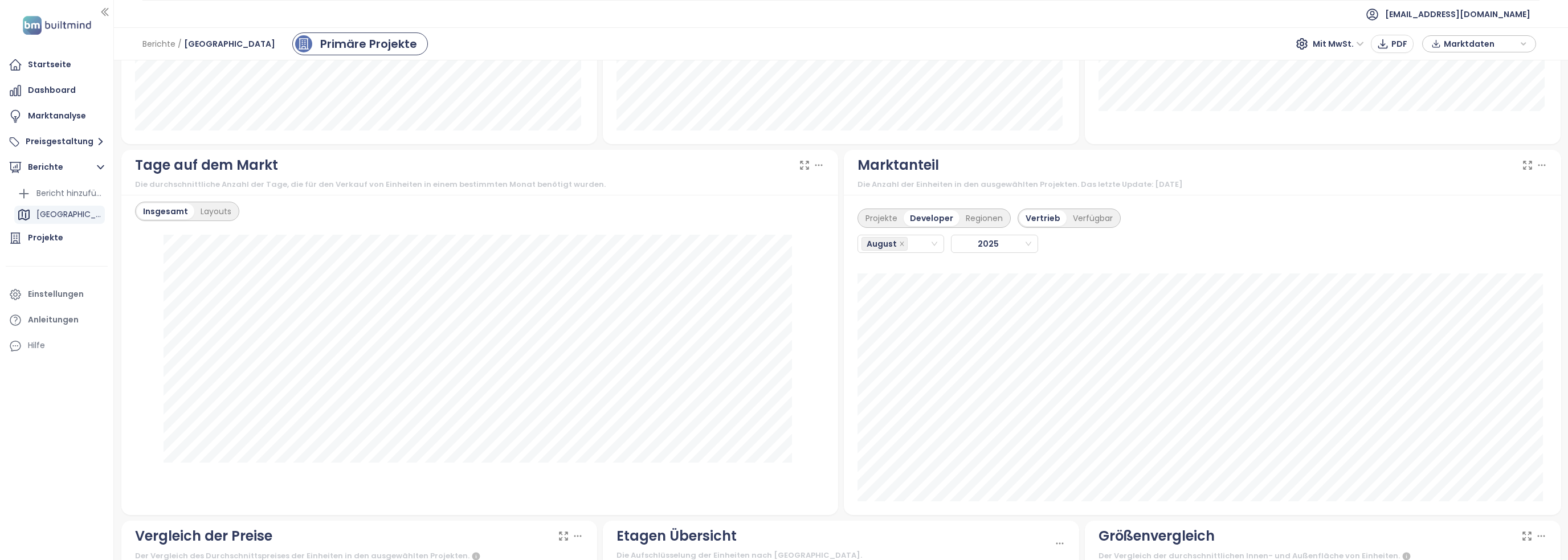
scroll to position [911, 0]
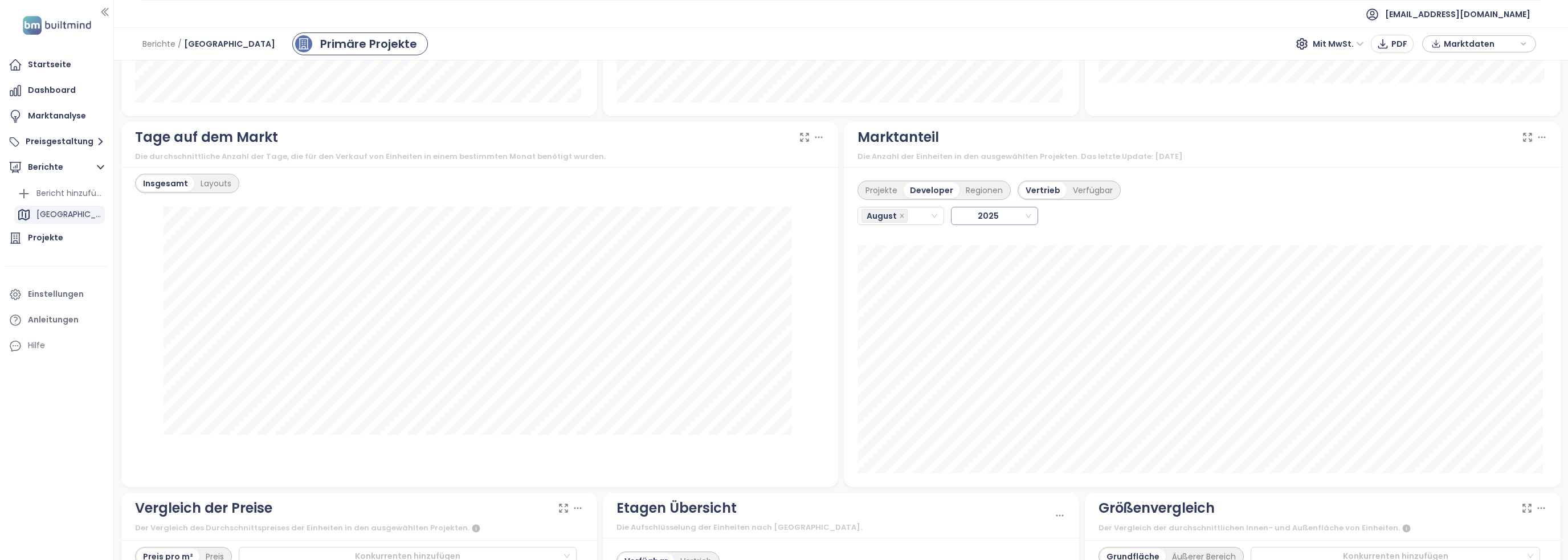
click at [979, 218] on span "2025" at bounding box center [993, 215] width 76 height 17
click at [892, 213] on span "August" at bounding box center [884, 215] width 46 height 13
click at [899, 214] on icon "close" at bounding box center [902, 216] width 6 height 6
click at [899, 215] on icon "close" at bounding box center [901, 215] width 4 height 4
click at [931, 213] on icon "close-circle" at bounding box center [934, 215] width 7 height 7
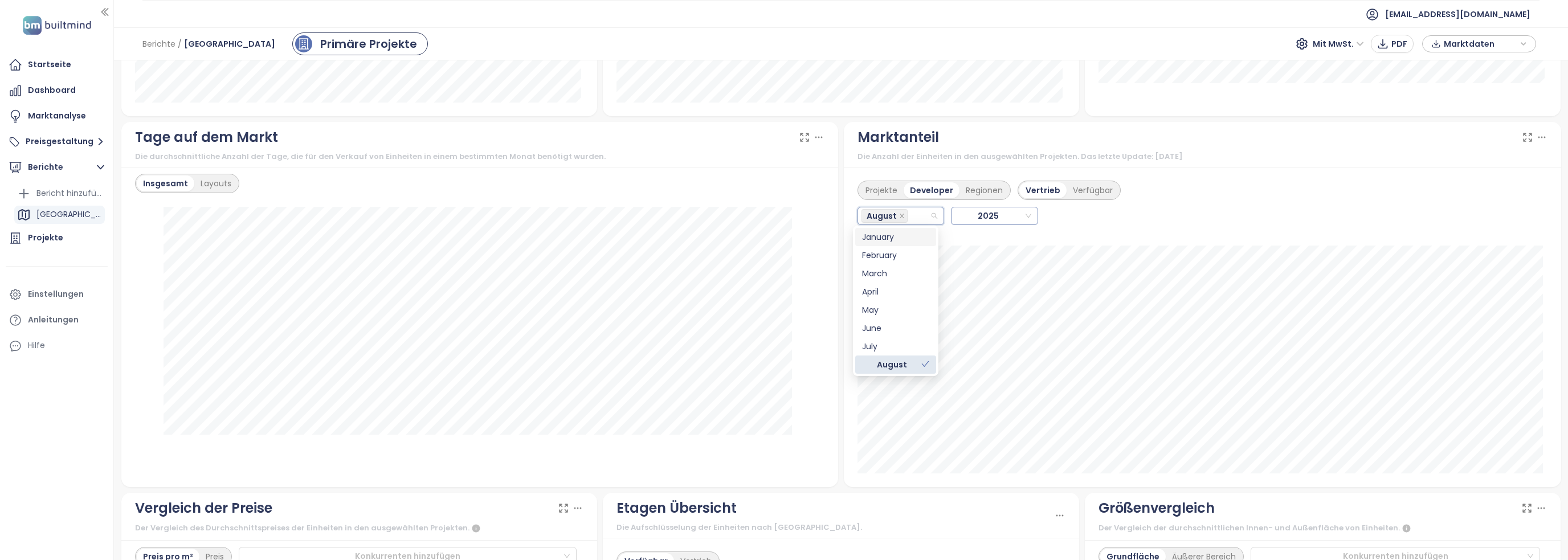
click at [975, 215] on span "2025" at bounding box center [993, 215] width 76 height 17
click at [975, 255] on div "2024" at bounding box center [988, 255] width 67 height 13
click at [931, 216] on icon "close-circle" at bounding box center [934, 215] width 7 height 7
click at [960, 192] on div "Regionen" at bounding box center [984, 189] width 50 height 16
click at [882, 195] on div "Projekte" at bounding box center [881, 189] width 45 height 16
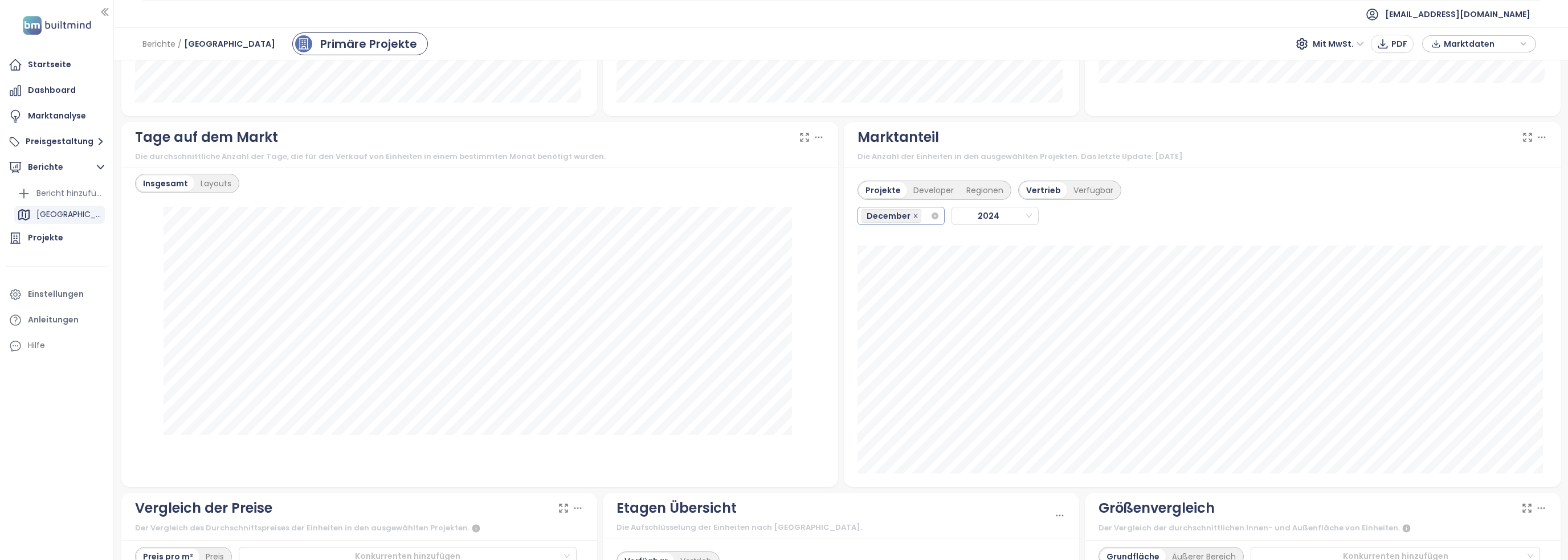
click at [913, 213] on icon "close" at bounding box center [916, 216] width 6 height 6
click at [988, 216] on span "2024" at bounding box center [993, 215] width 77 height 17
click at [982, 235] on div "2025" at bounding box center [988, 236] width 67 height 13
click at [213, 187] on div "Layouts" at bounding box center [216, 183] width 43 height 16
click at [163, 185] on div "Insgesamt" at bounding box center [164, 183] width 55 height 16
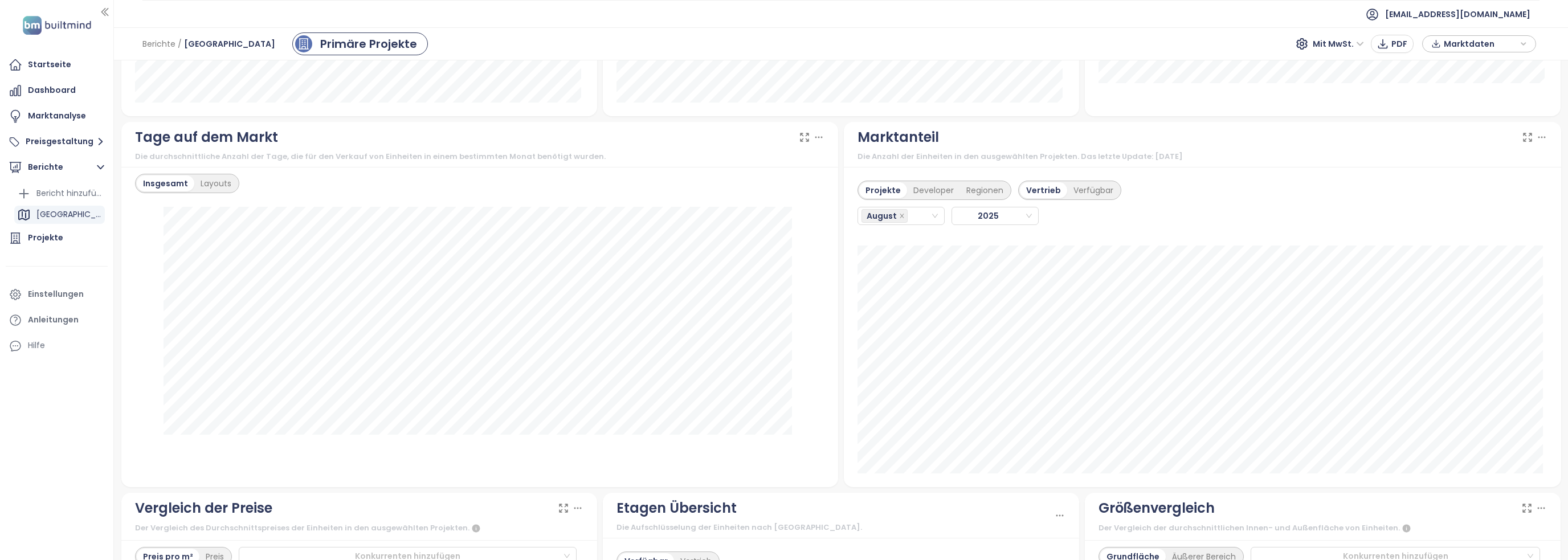
scroll to position [841, 0]
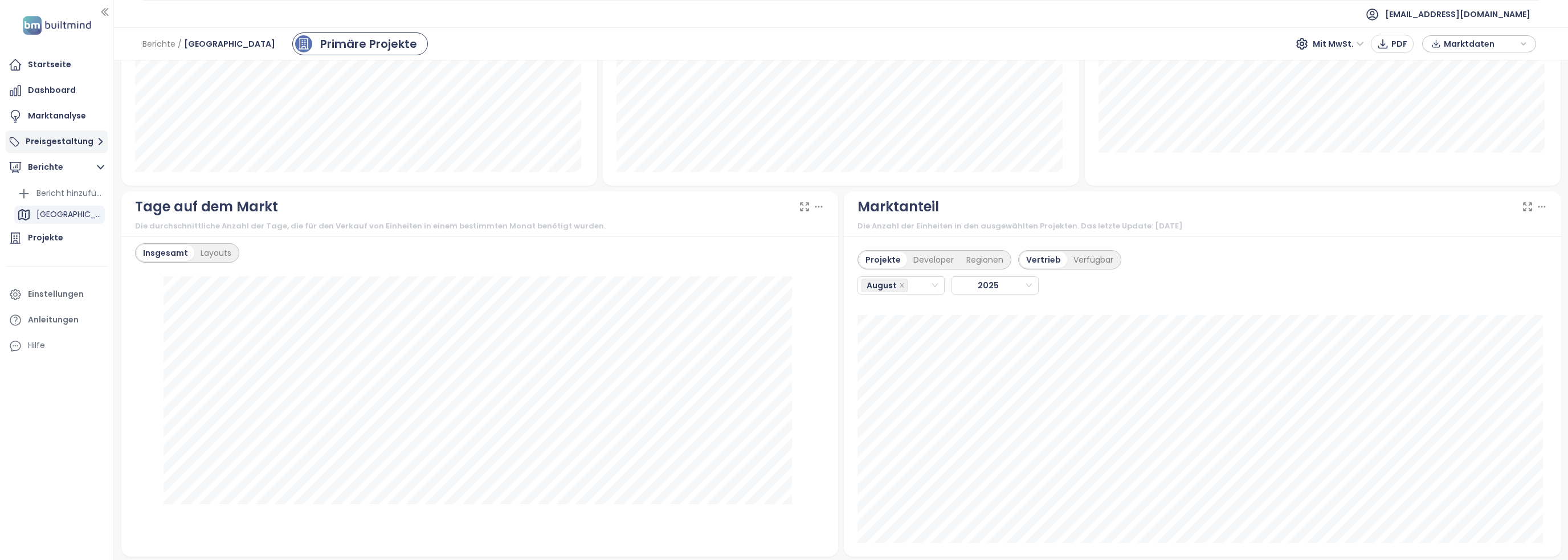
click at [64, 140] on button "Preisgestaltung" at bounding box center [56, 142] width 102 height 23
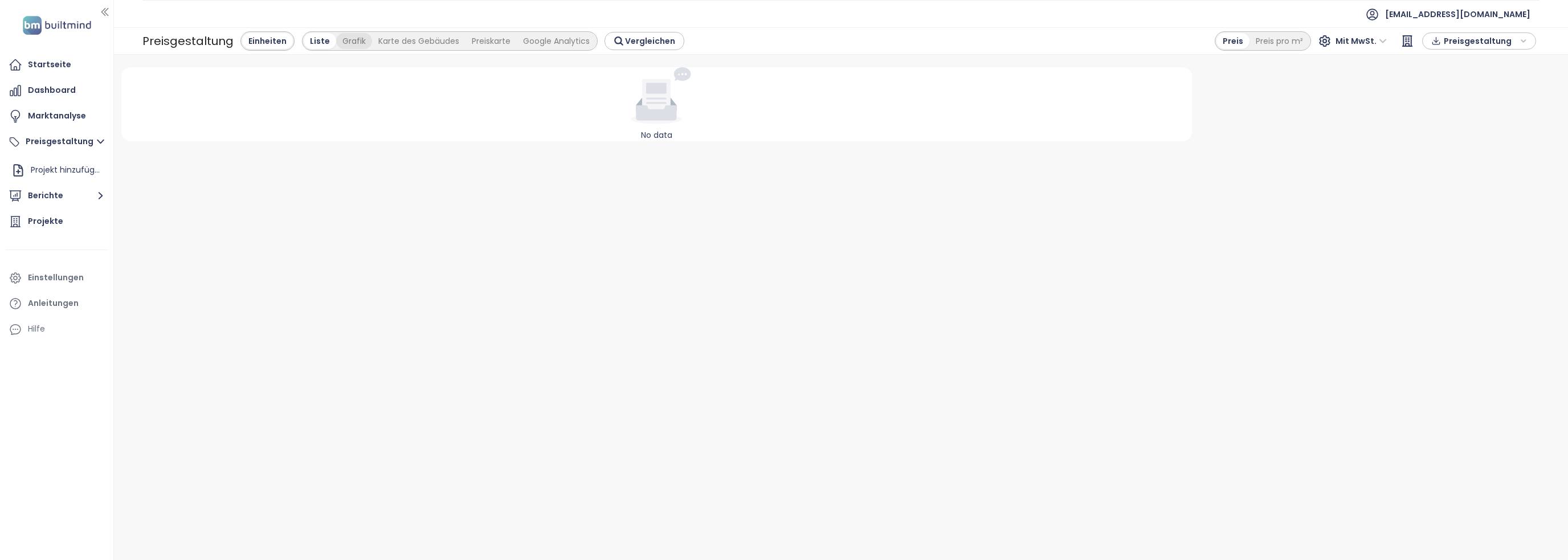
click at [340, 38] on div "Grafik" at bounding box center [354, 40] width 36 height 16
click at [327, 36] on div "Karte des Gebäudes" at bounding box center [358, 40] width 94 height 16
click at [253, 40] on div "Liste" at bounding box center [257, 40] width 30 height 16
click at [661, 108] on icon at bounding box center [656, 98] width 28 height 38
click at [74, 169] on div "Projekt hinzufügen" at bounding box center [66, 169] width 71 height 14
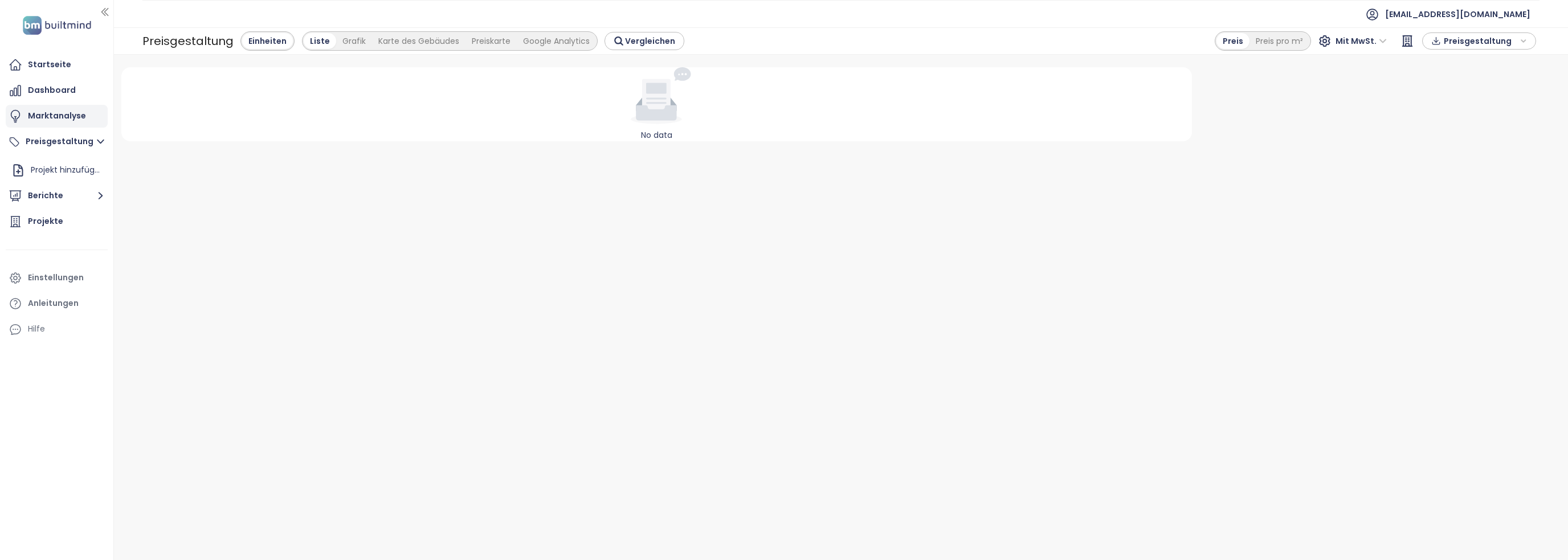
click at [57, 109] on div "Marktanalyse" at bounding box center [57, 115] width 58 height 14
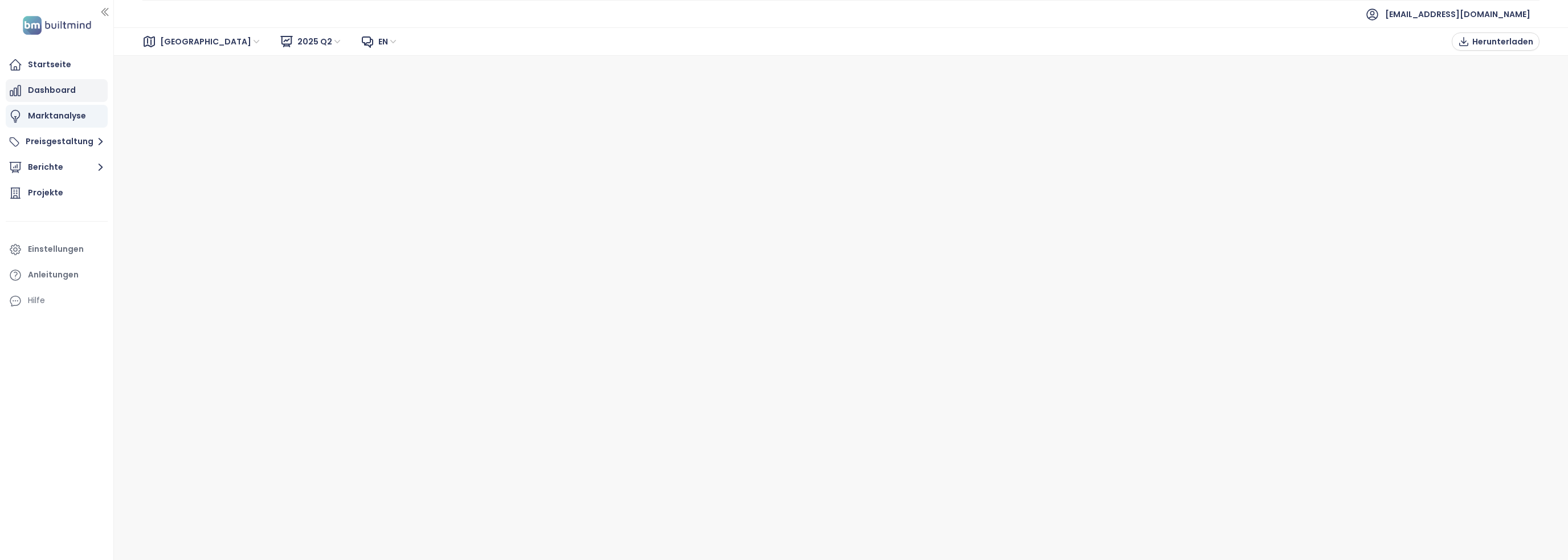
click at [65, 88] on div "Dashboard" at bounding box center [52, 90] width 48 height 14
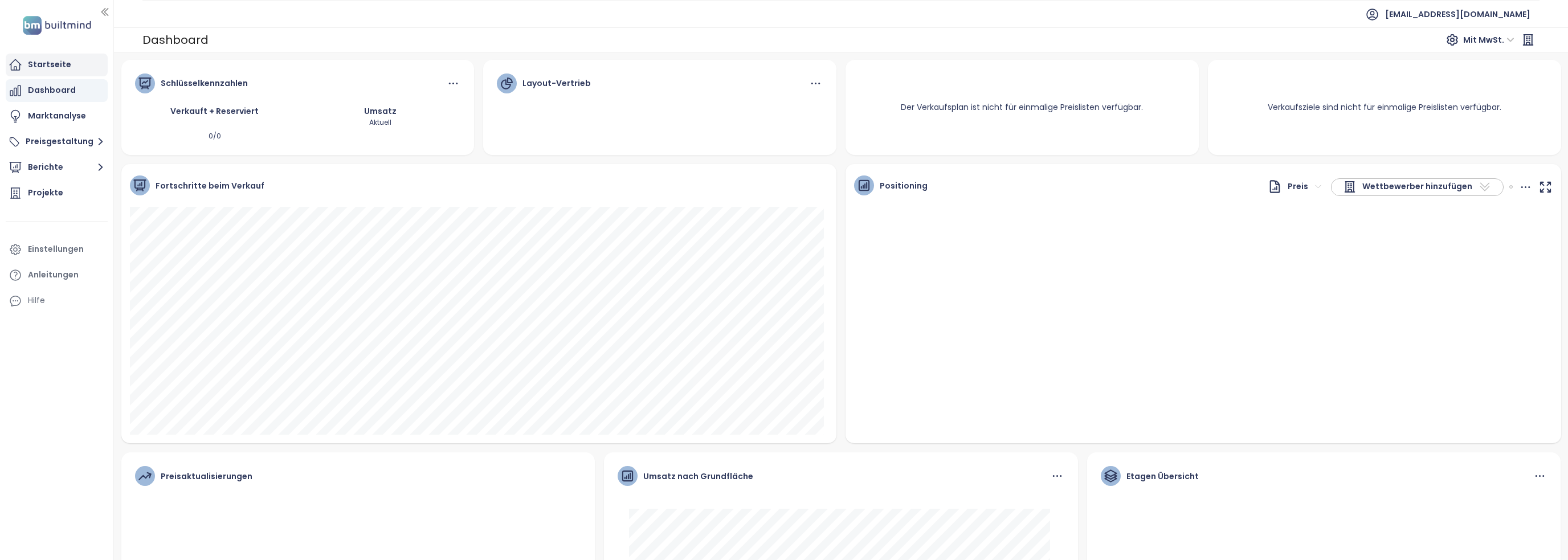
click at [48, 76] on div "Startseite" at bounding box center [56, 65] width 102 height 23
